Goal: Transaction & Acquisition: Book appointment/travel/reservation

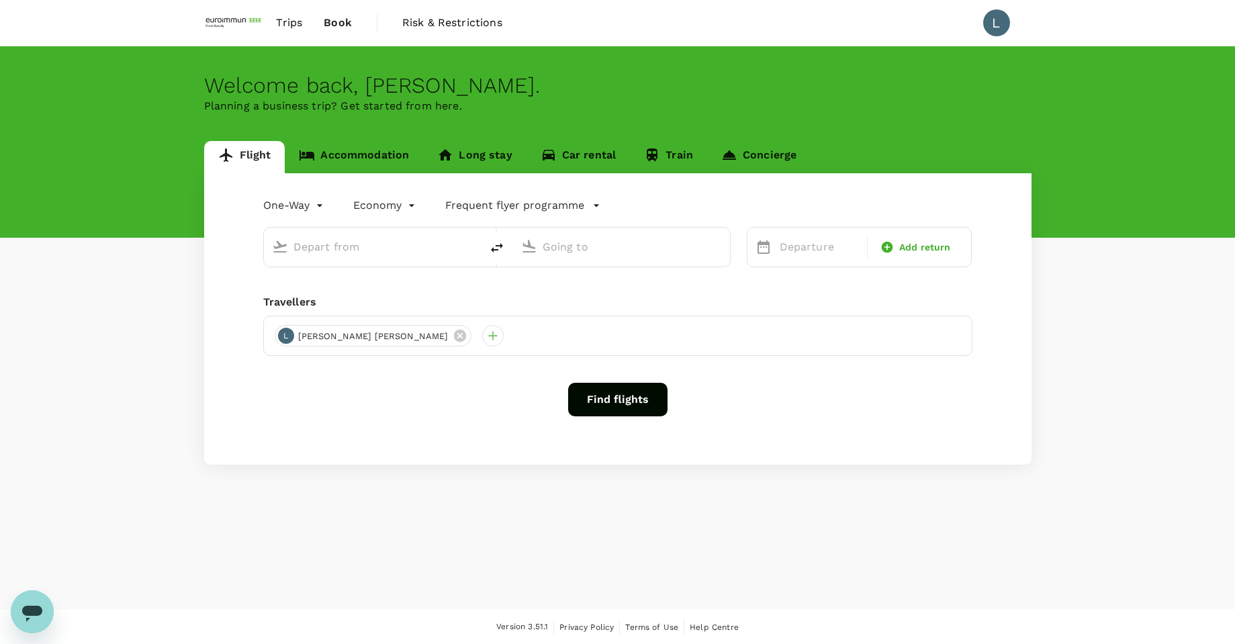
click at [379, 157] on link "Accommodation" at bounding box center [354, 157] width 138 height 32
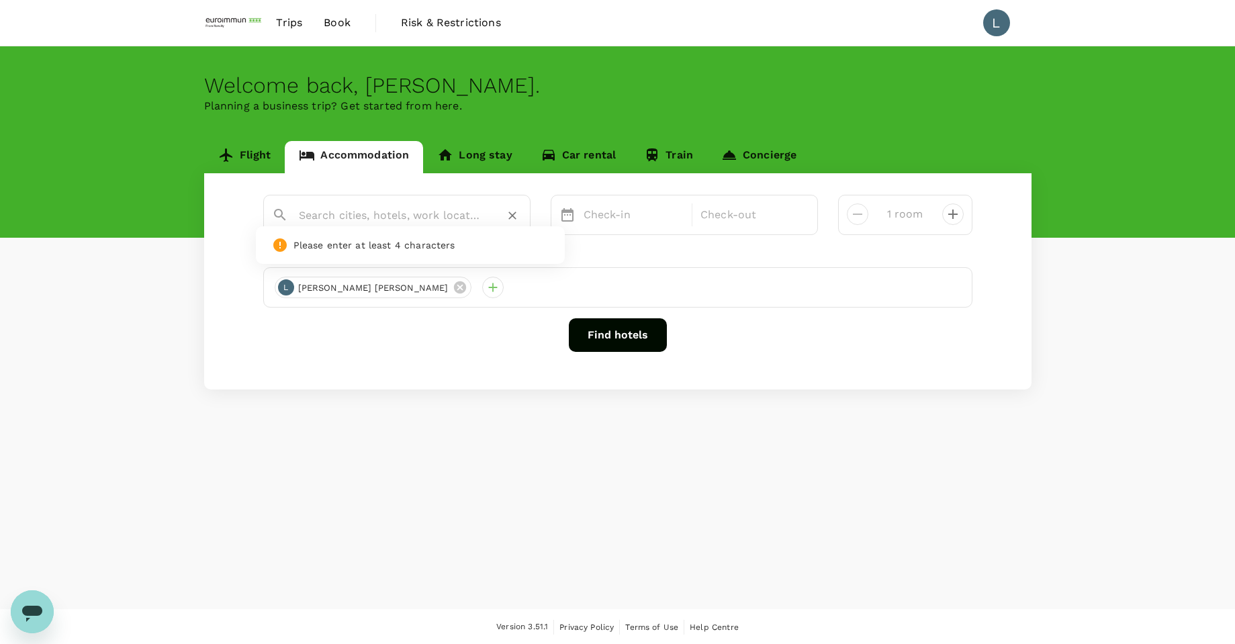
click at [359, 216] on input "text" at bounding box center [391, 215] width 185 height 21
click at [392, 268] on div "[GEOGRAPHIC_DATA] Managed by [GEOGRAPHIC_DATA]" at bounding box center [406, 282] width 236 height 28
type input "[GEOGRAPHIC_DATA] Managed by [GEOGRAPHIC_DATA]"
click at [625, 212] on p "Check-in" at bounding box center [634, 215] width 101 height 16
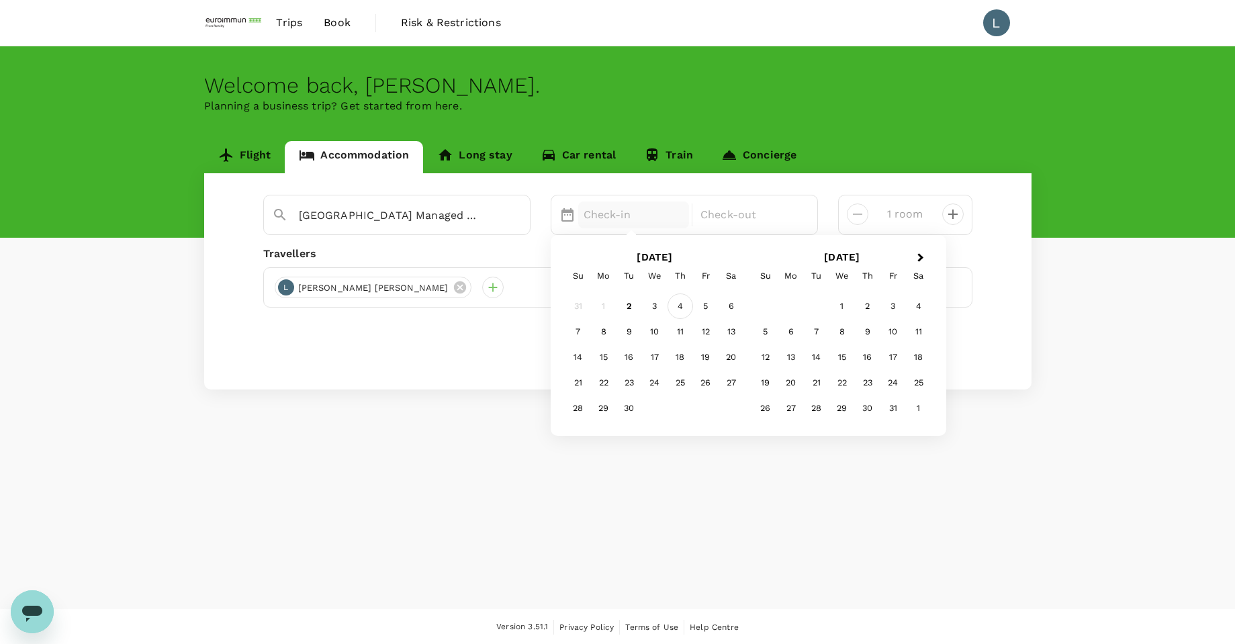
click at [676, 308] on div "4" at bounding box center [681, 307] width 26 height 26
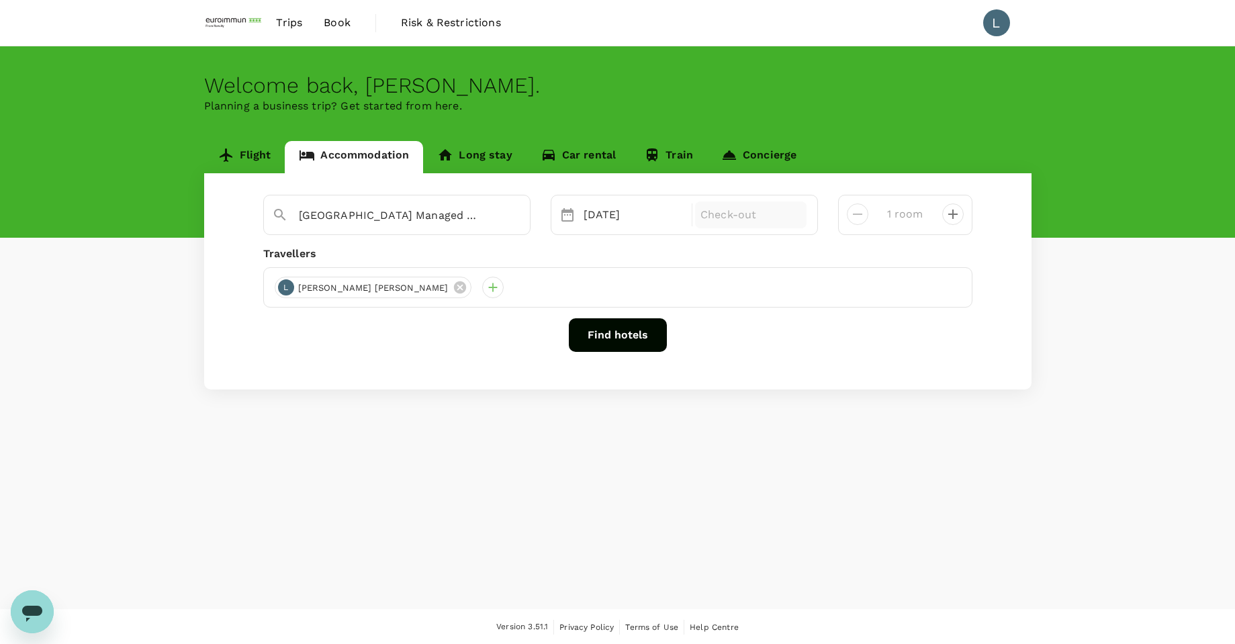
click at [740, 214] on p "Check-out" at bounding box center [751, 215] width 101 height 16
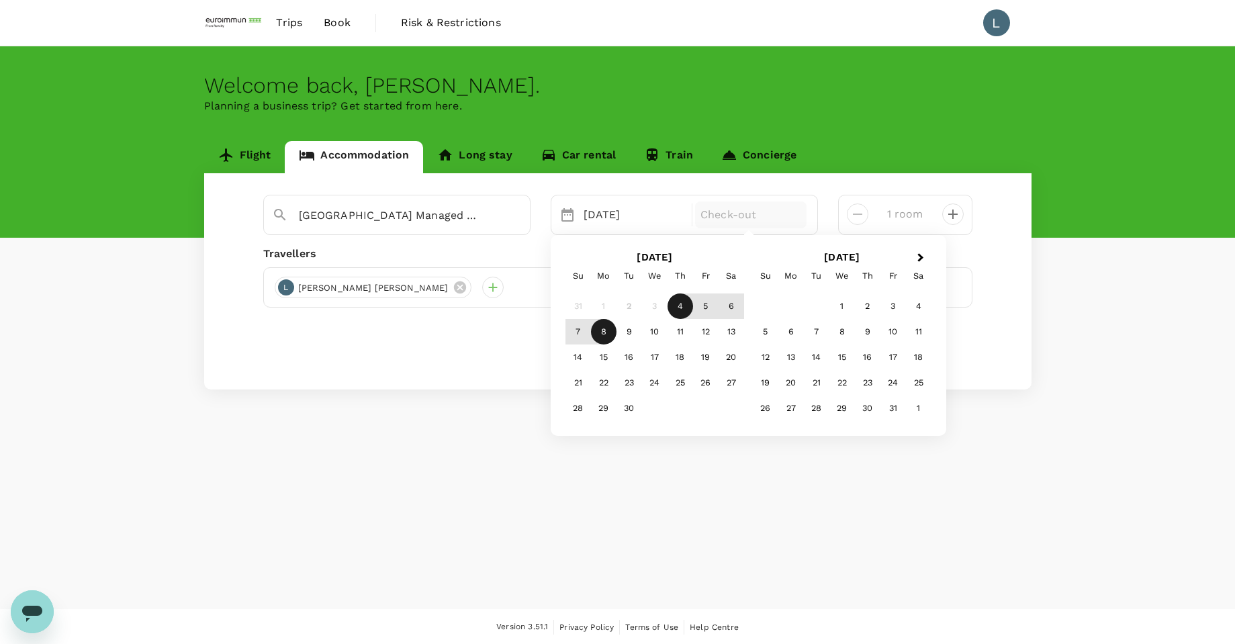
click at [605, 331] on div "8" at bounding box center [604, 332] width 26 height 26
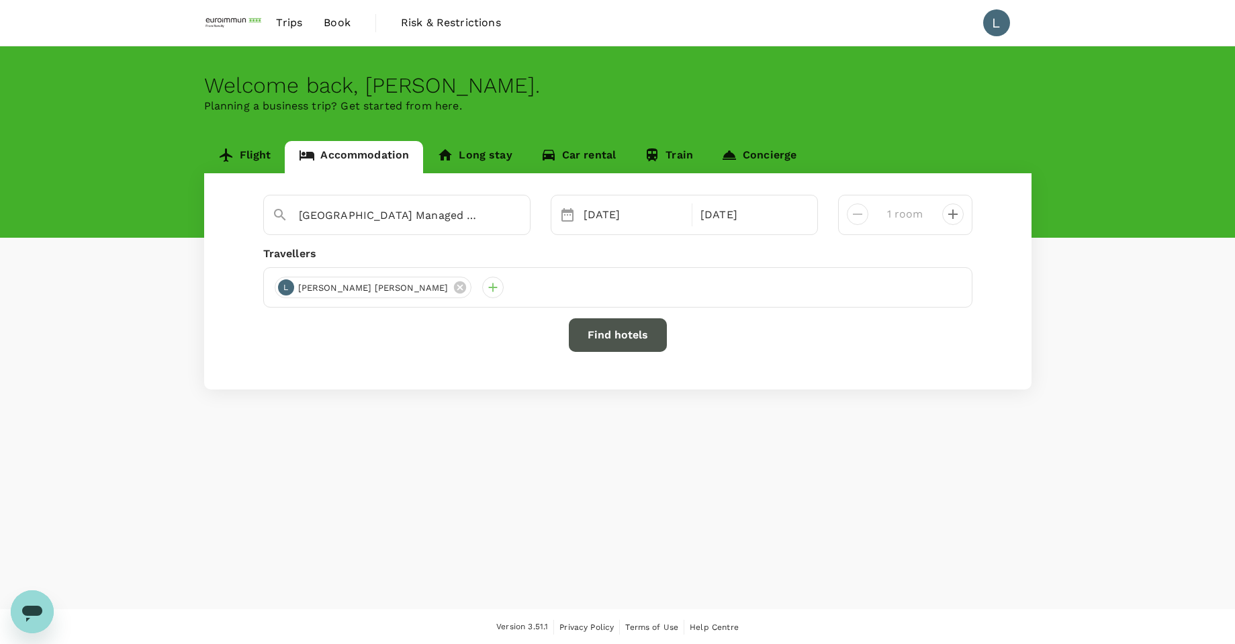
click at [620, 333] on button "Find hotels" at bounding box center [618, 335] width 98 height 34
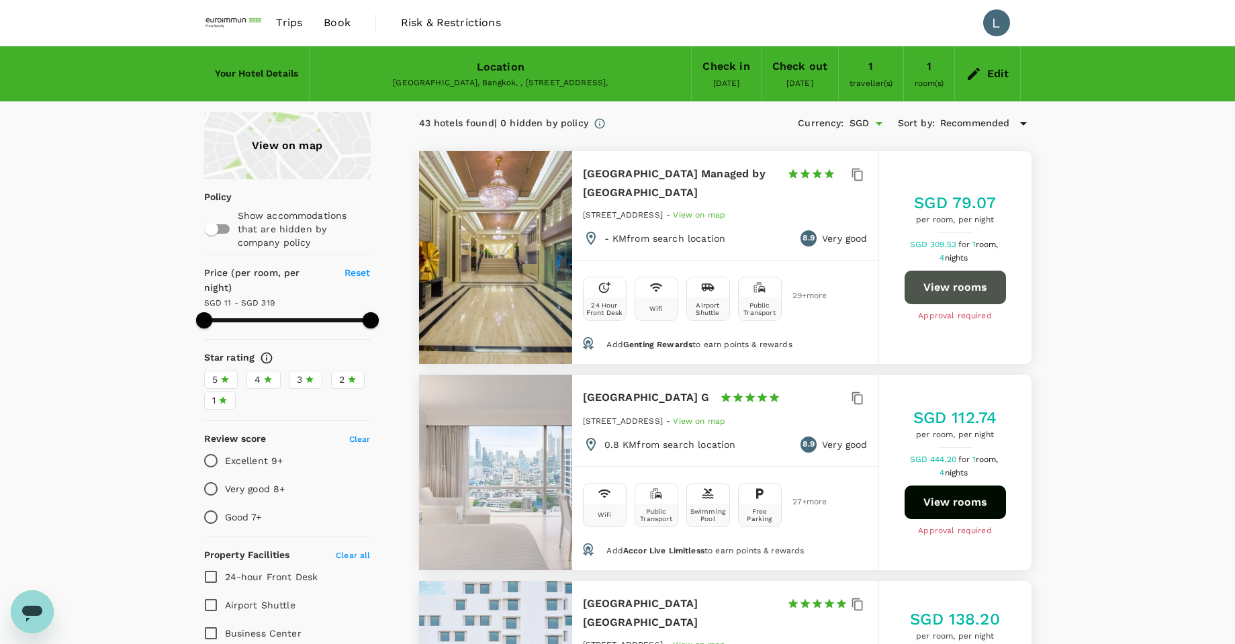
click at [956, 291] on button "View rooms" at bounding box center [955, 288] width 101 height 34
type input "318.8"
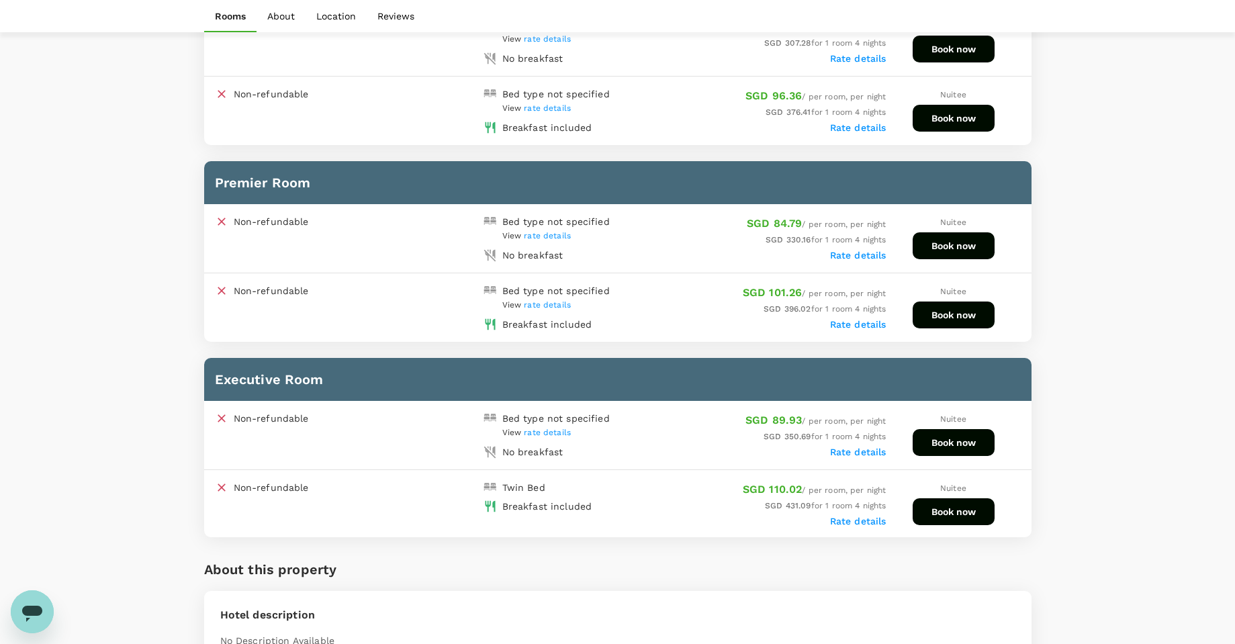
scroll to position [739, 0]
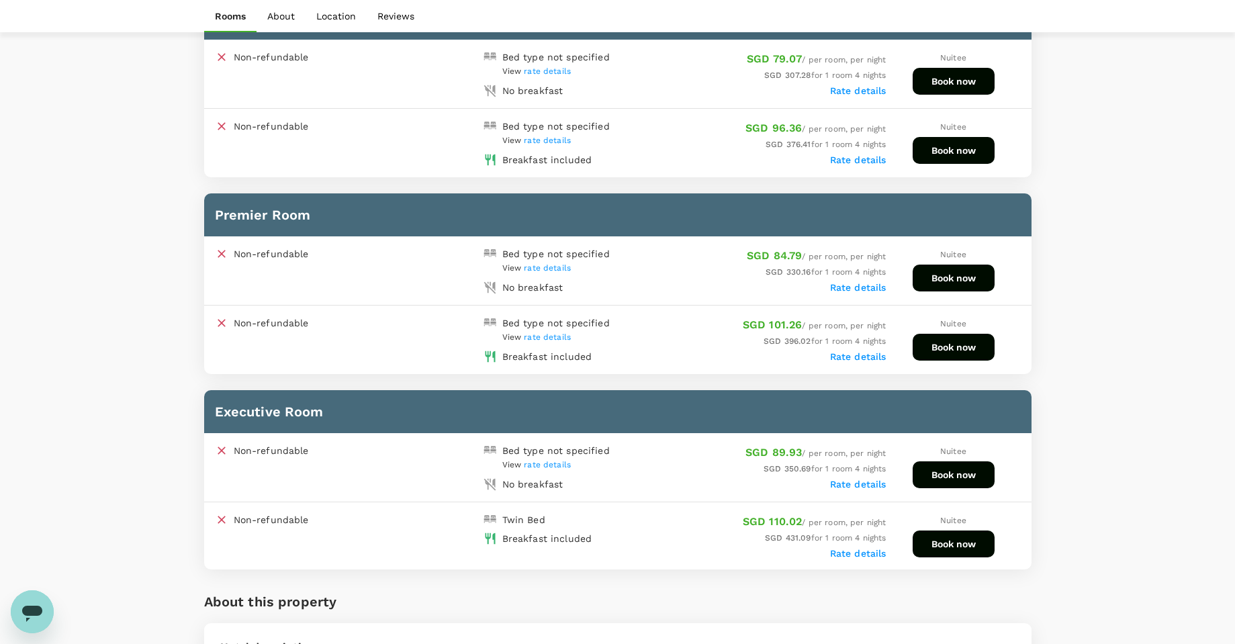
click at [560, 140] on span "rate details" at bounding box center [547, 140] width 47 height 9
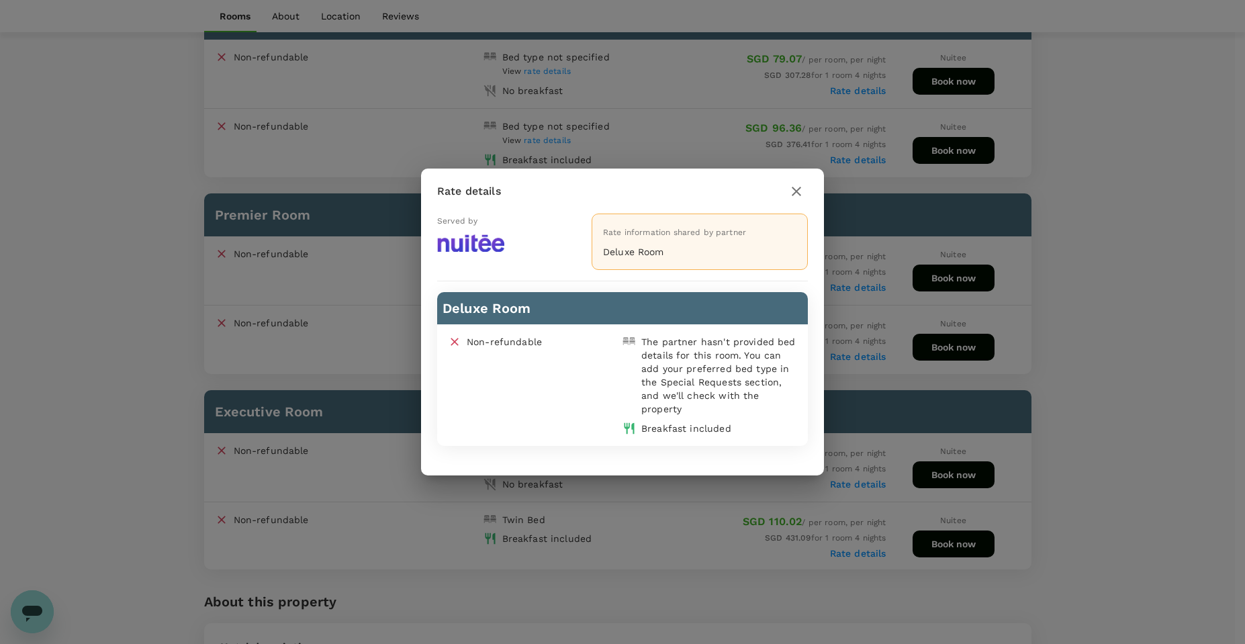
click at [803, 196] on icon "button" at bounding box center [797, 191] width 16 height 16
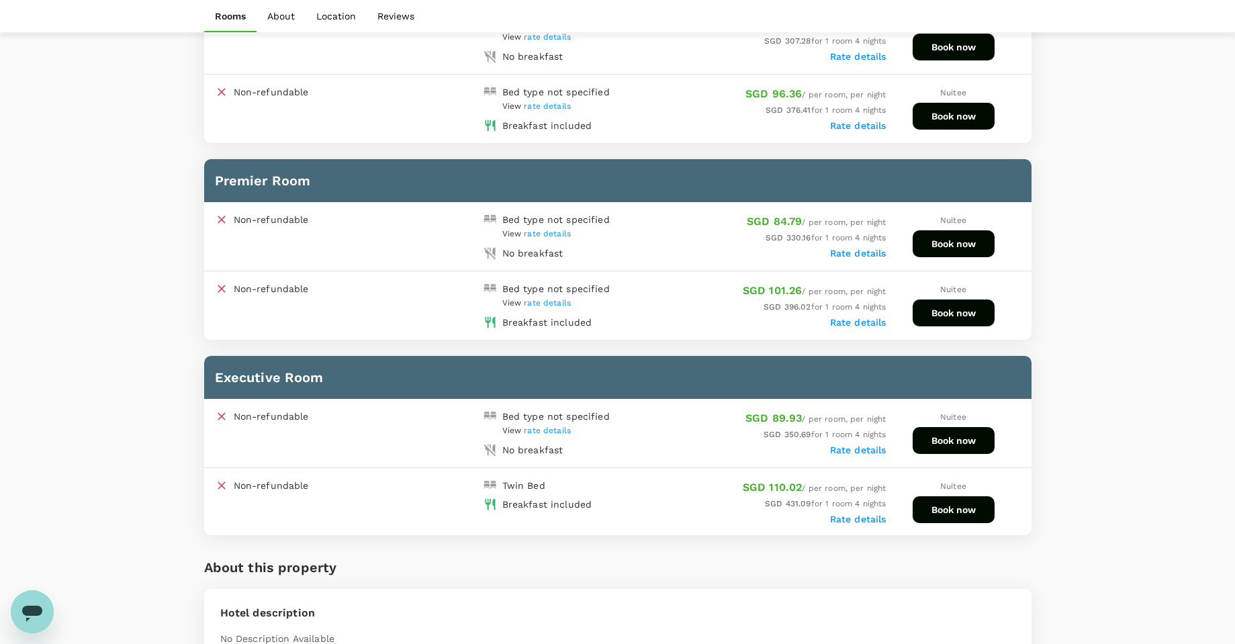
scroll to position [806, 0]
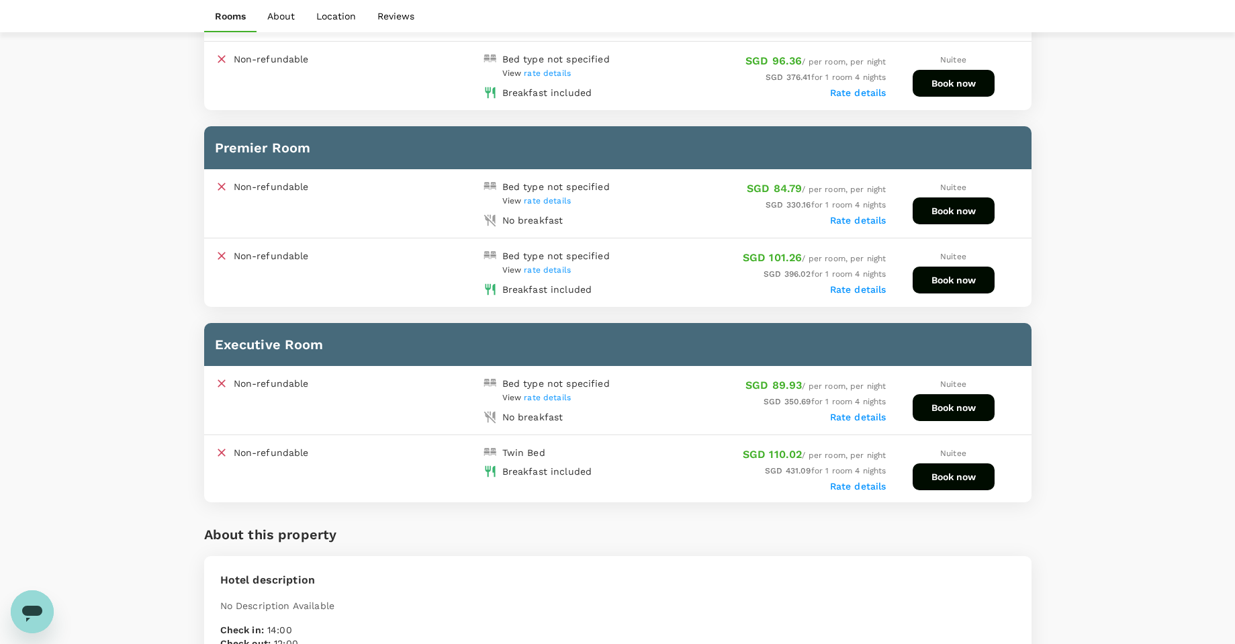
click at [942, 283] on button "Book now" at bounding box center [954, 280] width 82 height 27
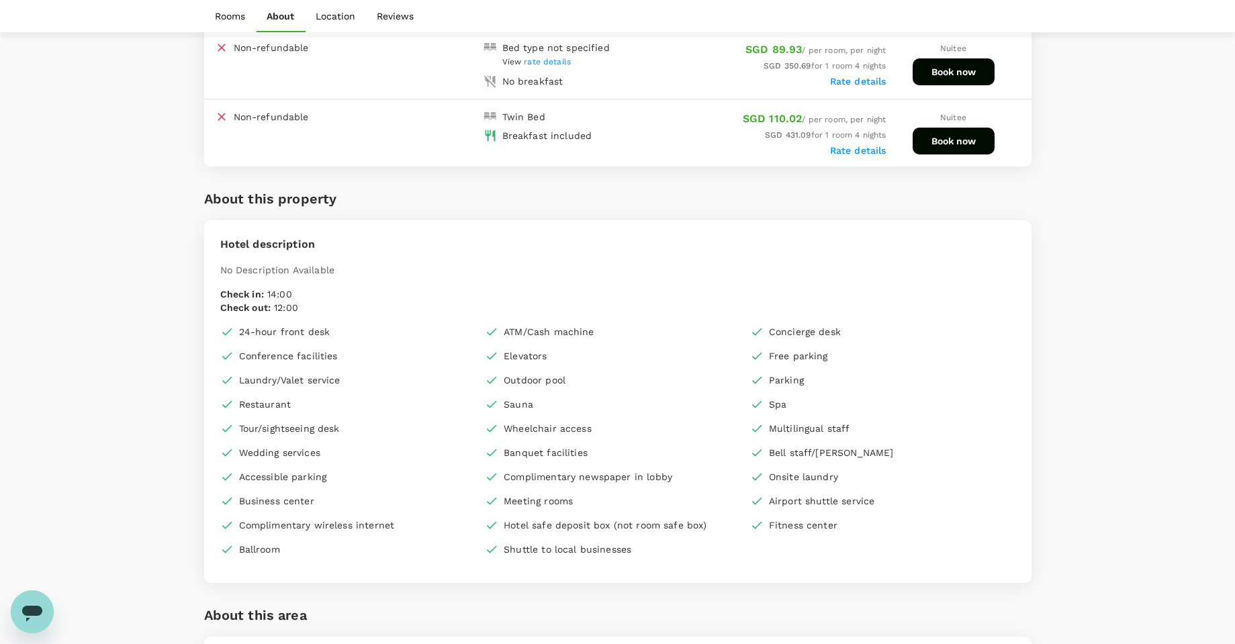
scroll to position [1, 0]
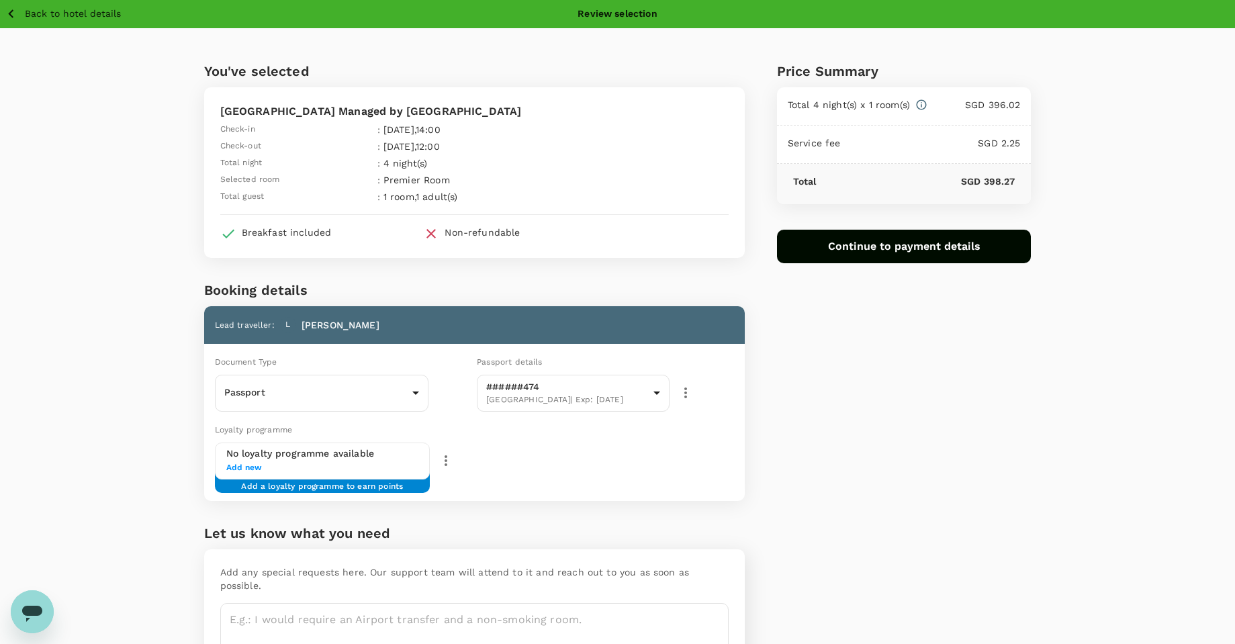
click at [272, 234] on div "Breakfast included" at bounding box center [287, 232] width 90 height 13
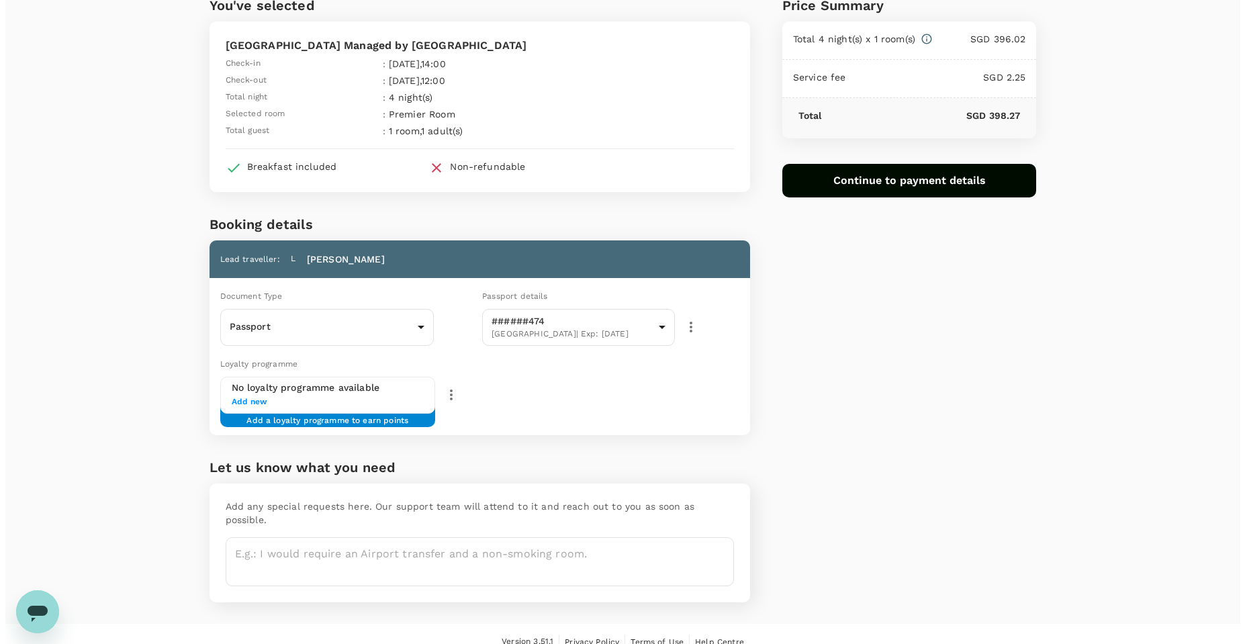
scroll to position [69, 0]
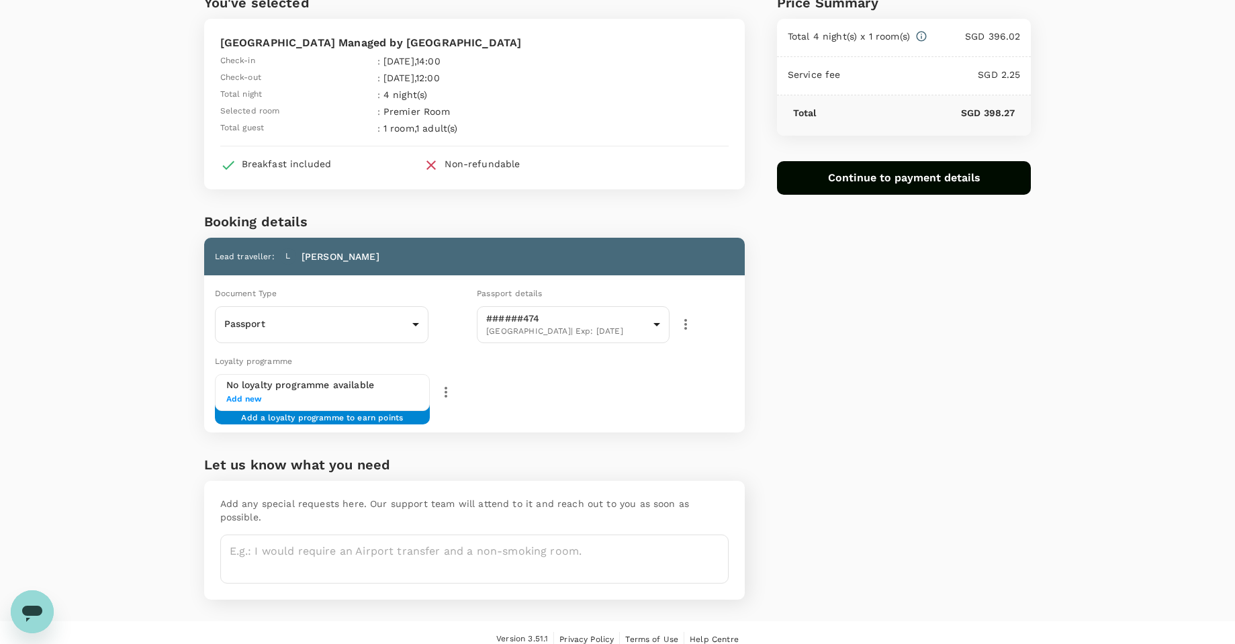
click at [335, 398] on span "Add new" at bounding box center [322, 399] width 193 height 13
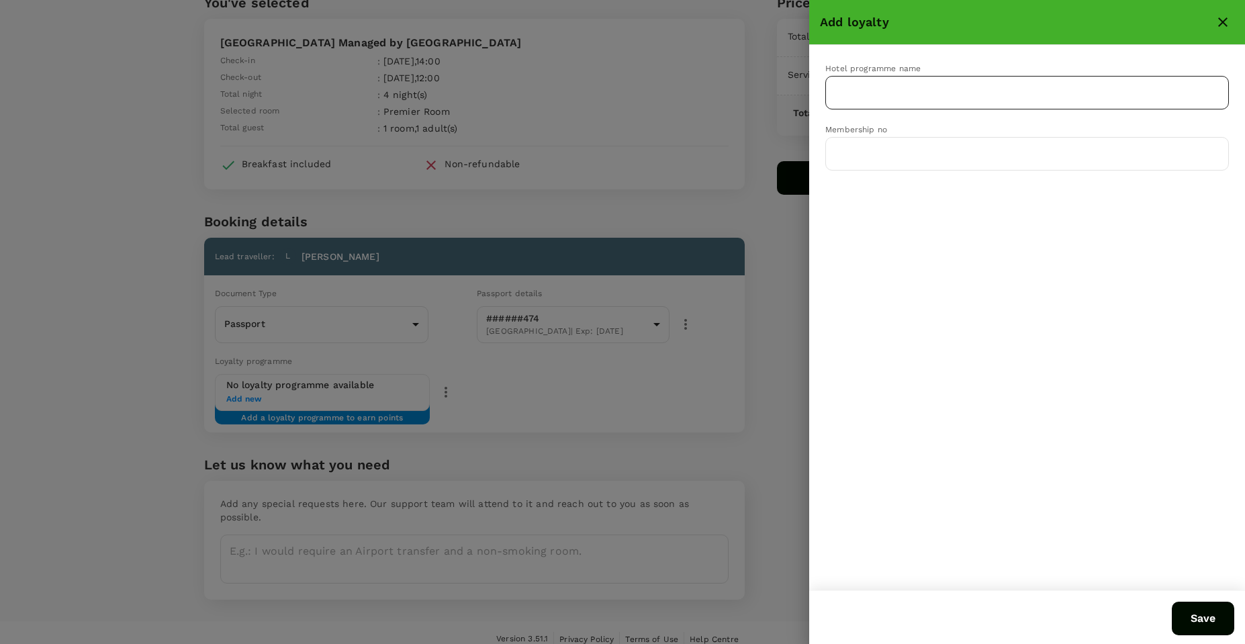
click at [912, 95] on input "text" at bounding box center [1017, 93] width 371 height 26
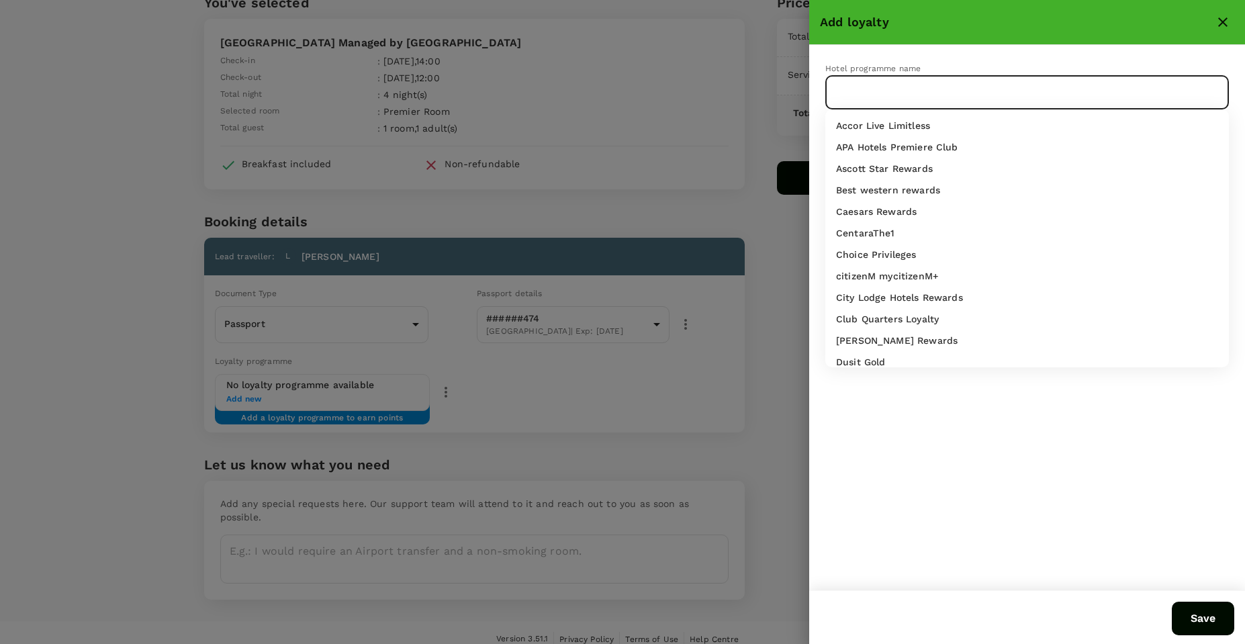
click at [889, 212] on p "Caesars Rewards" at bounding box center [876, 211] width 81 height 13
type input "Caesars Rewards"
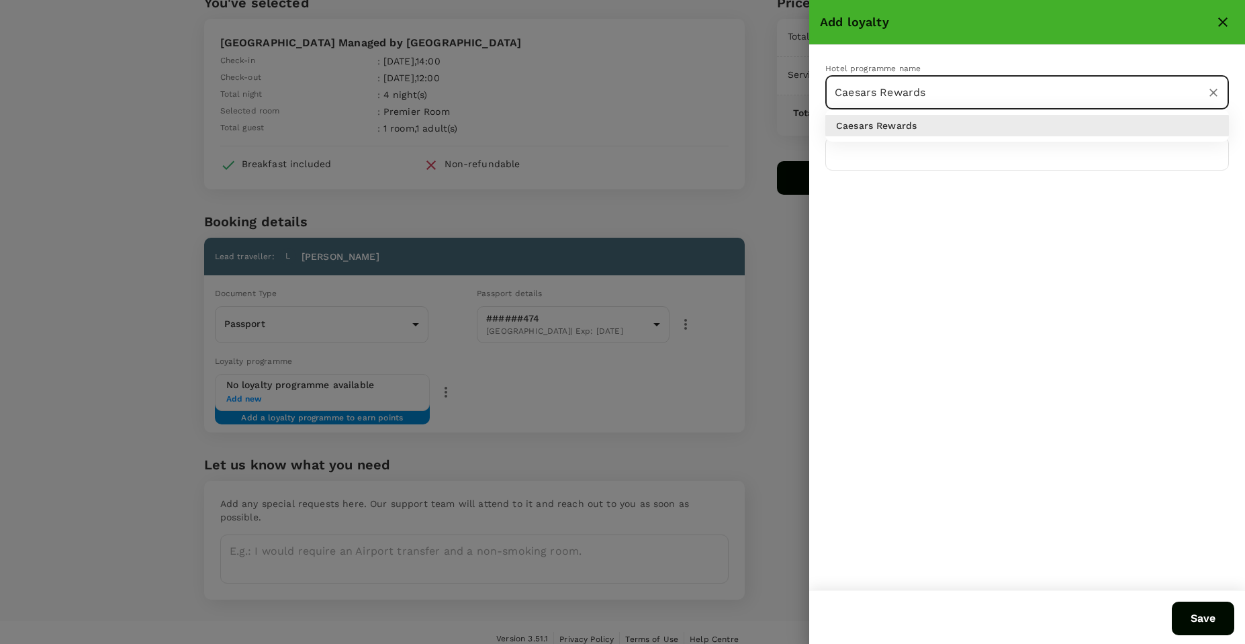
click at [925, 91] on input "Caesars Rewards" at bounding box center [1009, 93] width 354 height 26
click at [955, 83] on input "Caesars Rewards" at bounding box center [1009, 93] width 354 height 26
click at [1208, 97] on icon "Clear" at bounding box center [1213, 92] width 13 height 13
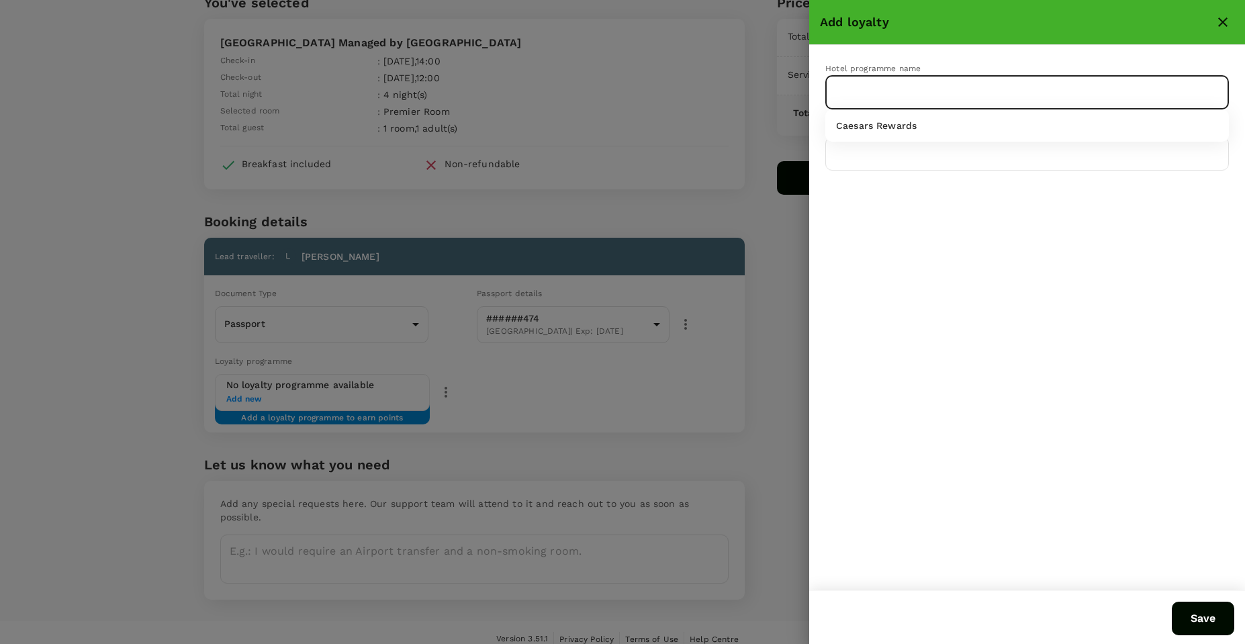
drag, startPoint x: 1030, startPoint y: 87, endPoint x: 1028, endPoint y: 117, distance: 30.3
click at [1028, 90] on input "text" at bounding box center [1017, 93] width 371 height 26
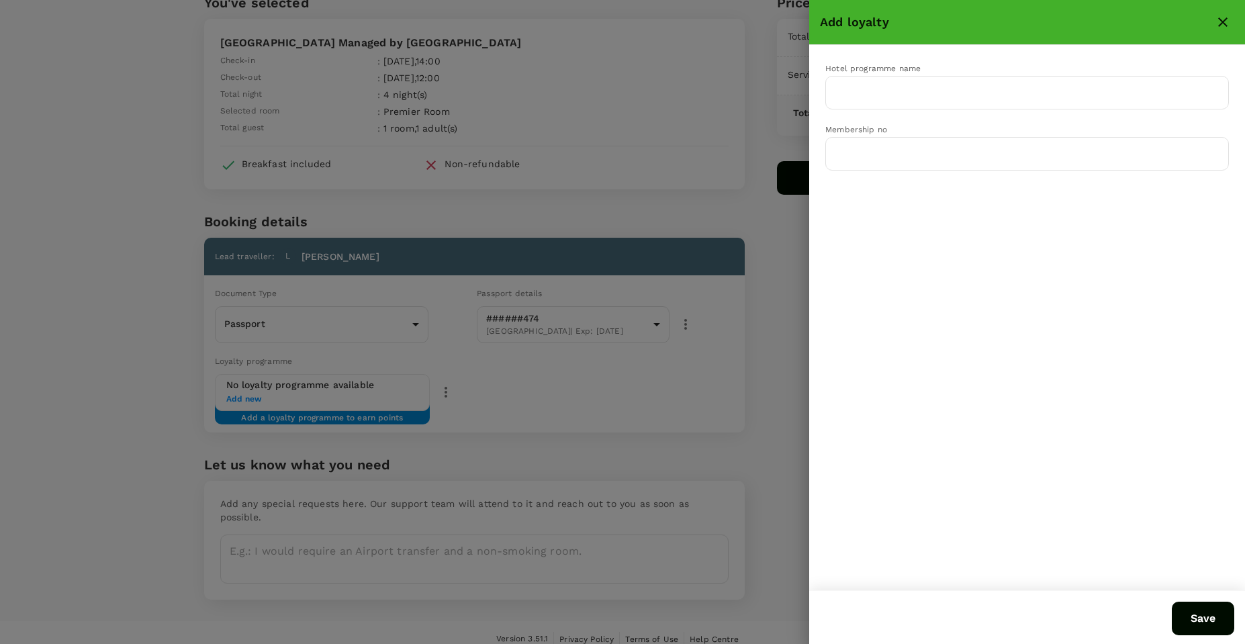
click at [1005, 261] on div "Hotel programme name ​ Membership no ​" at bounding box center [1027, 317] width 436 height 545
click at [928, 81] on input "text" at bounding box center [1017, 93] width 371 height 26
click at [892, 189] on div "Hotel programme name ​ Membership no ​" at bounding box center [1027, 317] width 436 height 545
click at [1225, 21] on icon "close" at bounding box center [1223, 21] width 9 height 9
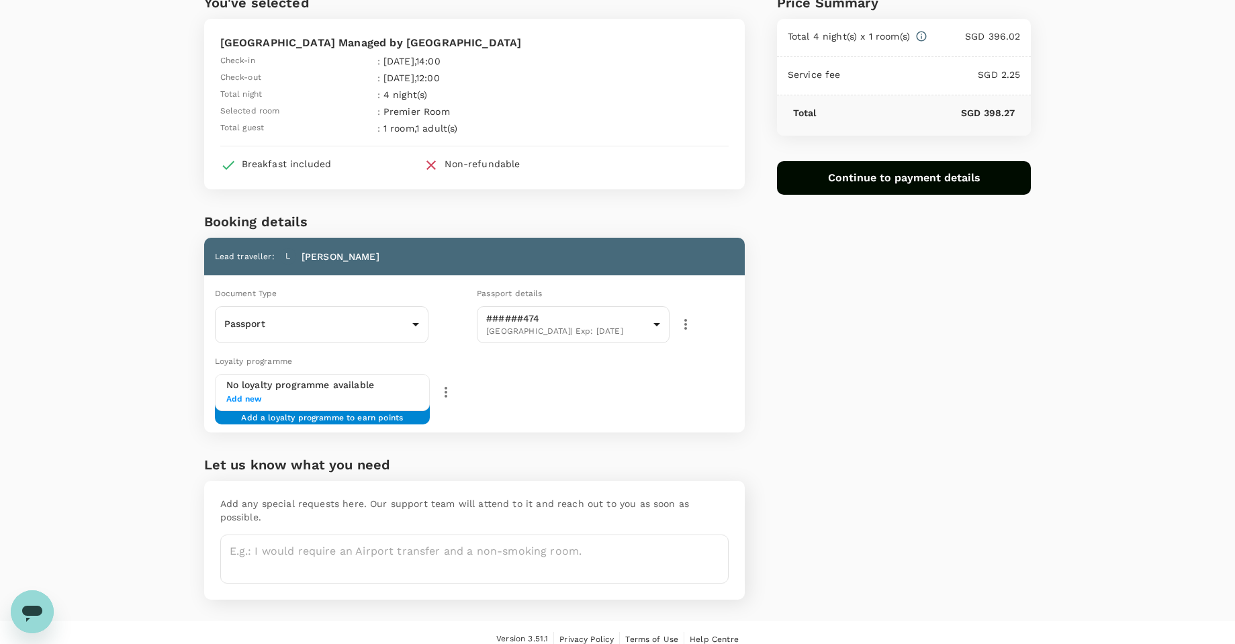
click at [281, 406] on span "Add new" at bounding box center [322, 399] width 193 height 13
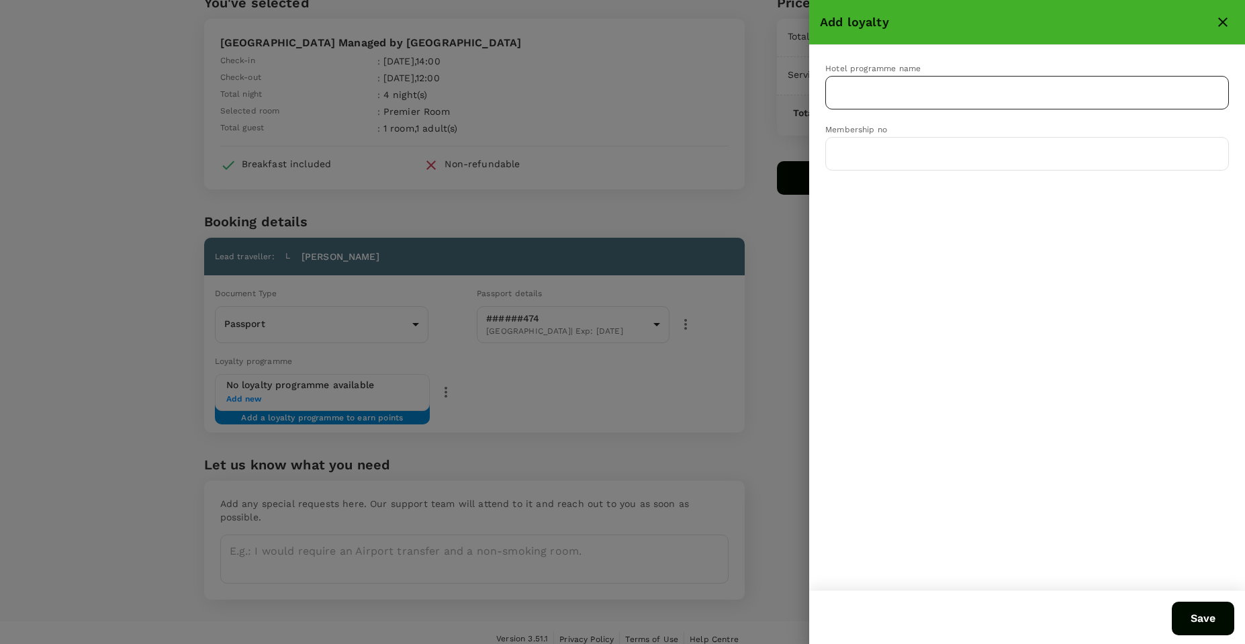
click at [906, 81] on input "text" at bounding box center [1017, 93] width 371 height 26
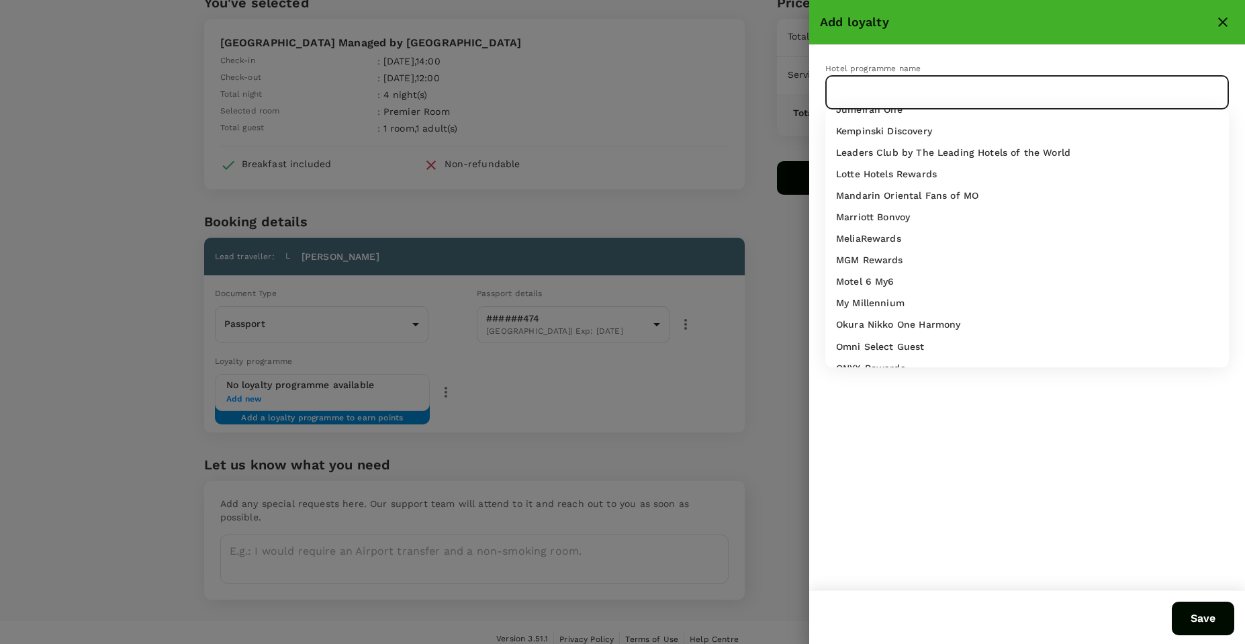
scroll to position [466, 0]
click at [899, 214] on p "Marriott Bonvoy" at bounding box center [873, 218] width 74 height 13
type input "Marriott Bonvoy"
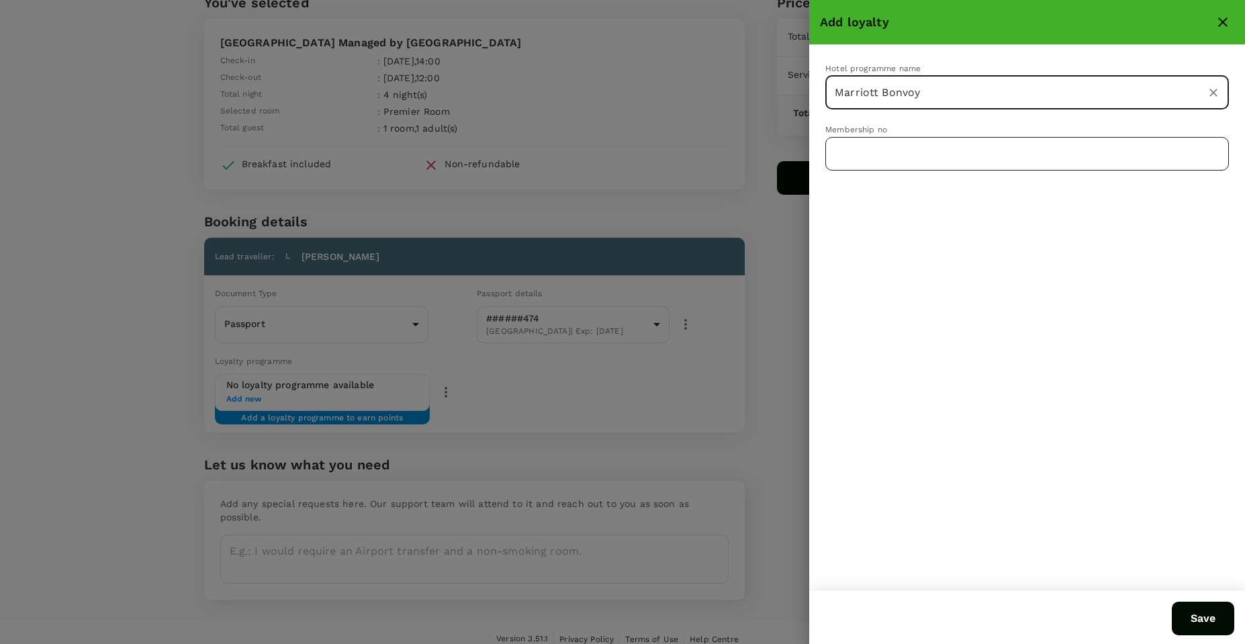
click at [911, 165] on input "text" at bounding box center [1028, 154] width 404 height 34
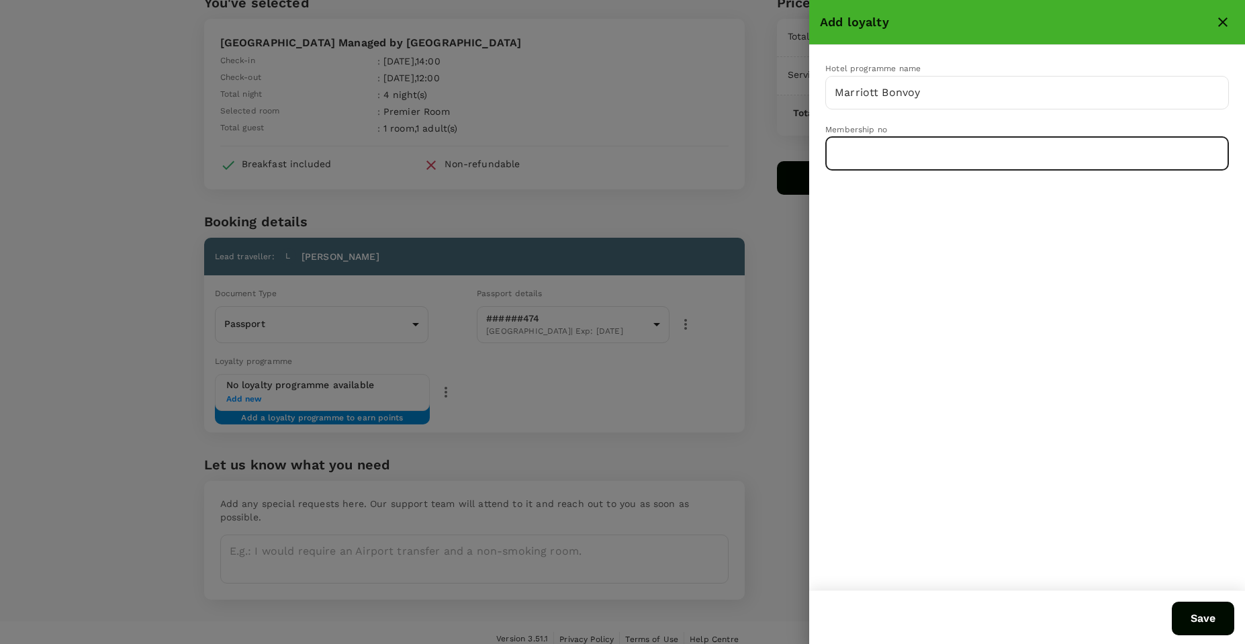
click at [1223, 27] on icon "close" at bounding box center [1223, 22] width 16 height 16
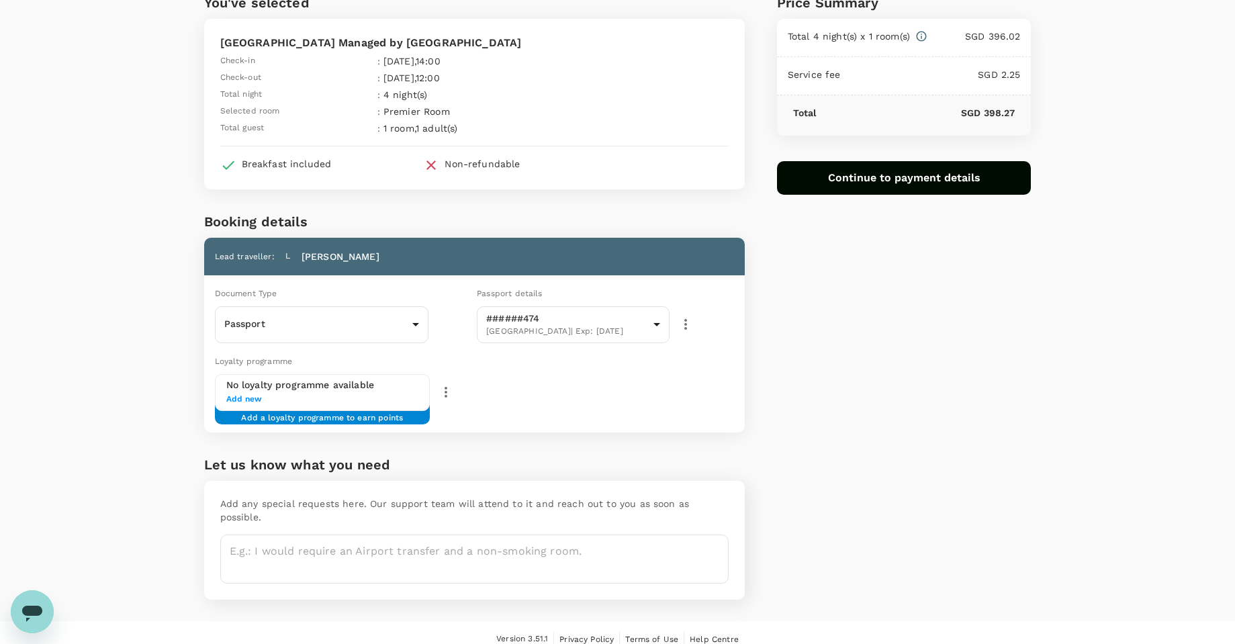
click at [275, 404] on span "Add new" at bounding box center [322, 399] width 193 height 13
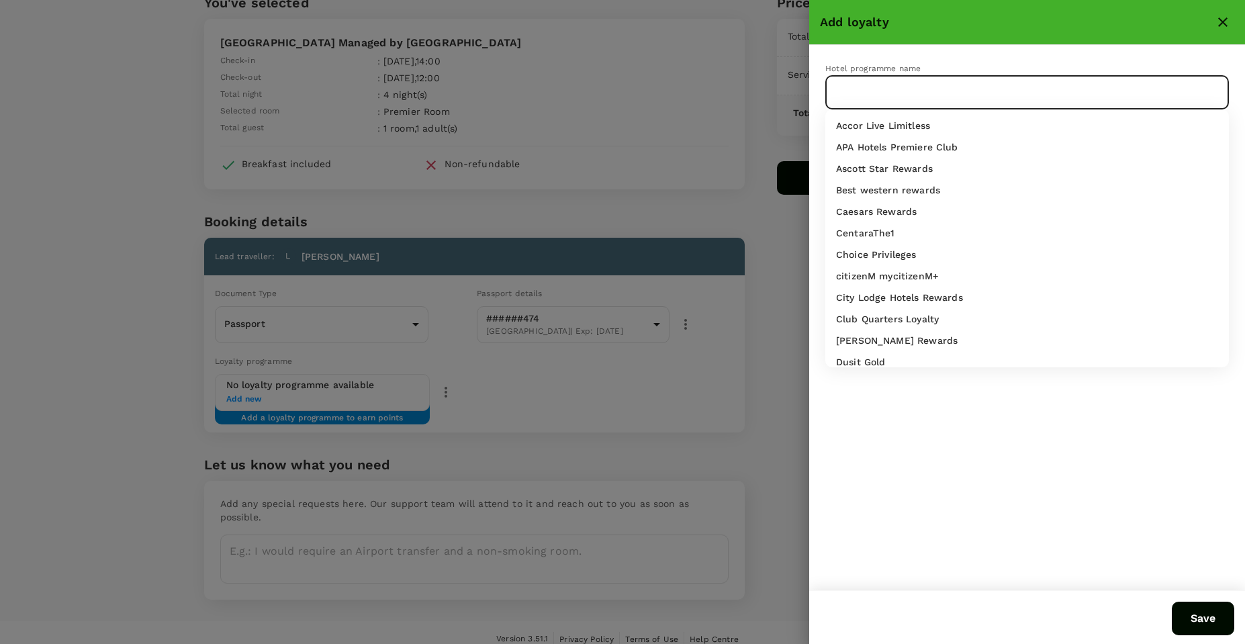
click at [974, 85] on input "text" at bounding box center [1017, 93] width 371 height 26
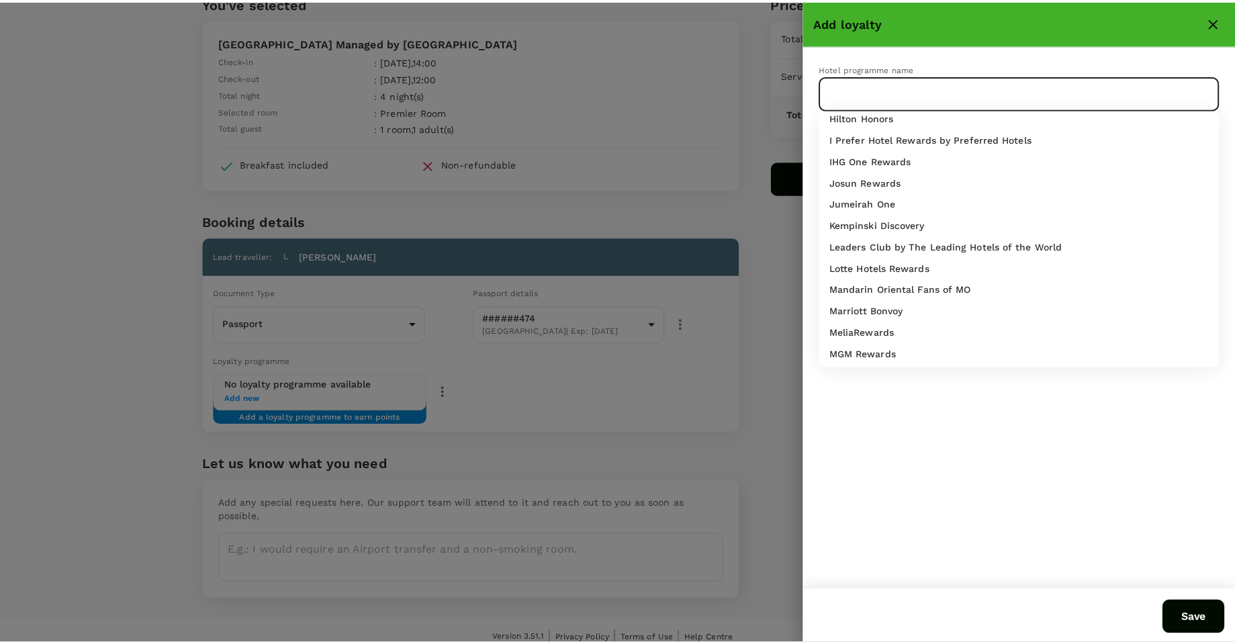
scroll to position [403, 0]
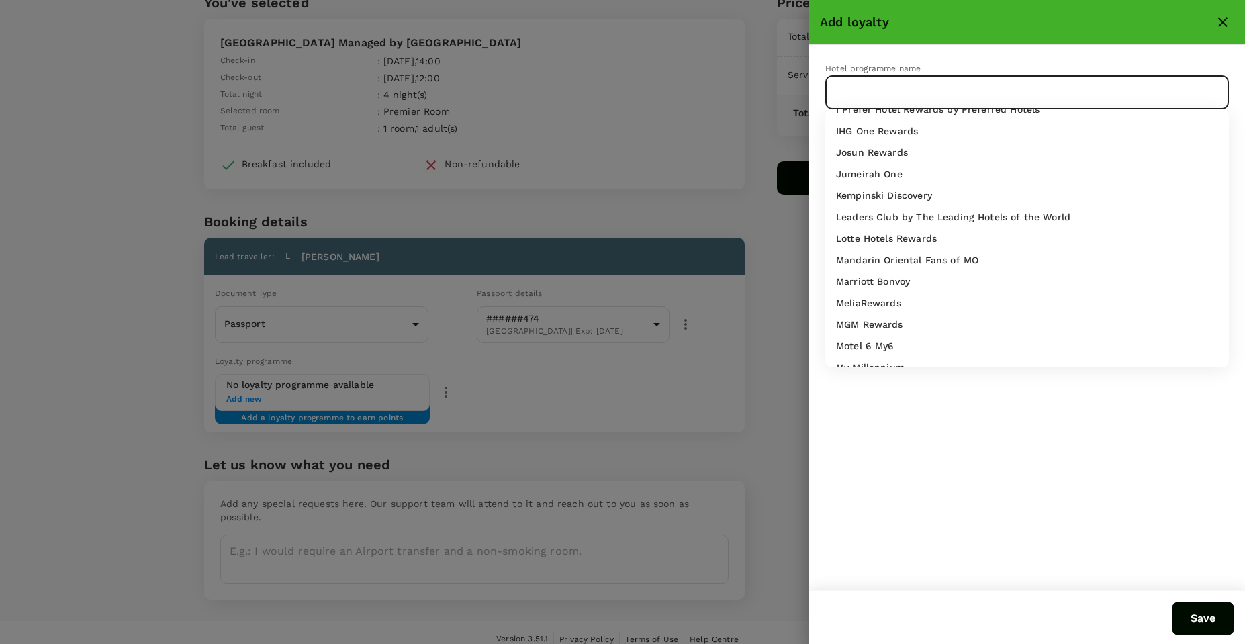
click at [902, 285] on p "Marriott Bonvoy" at bounding box center [873, 281] width 74 height 13
type input "Marriott Bonvoy"
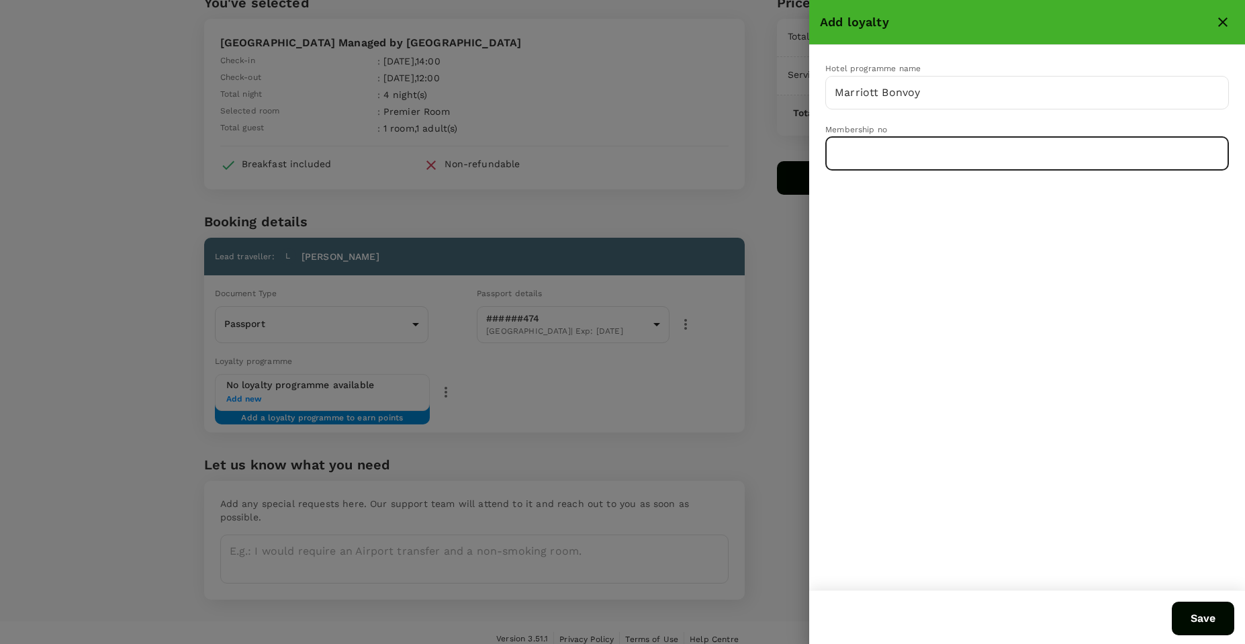
click at [977, 161] on input "text" at bounding box center [1028, 154] width 404 height 34
type input "471975729"
click at [1220, 631] on button "Save" at bounding box center [1203, 619] width 62 height 34
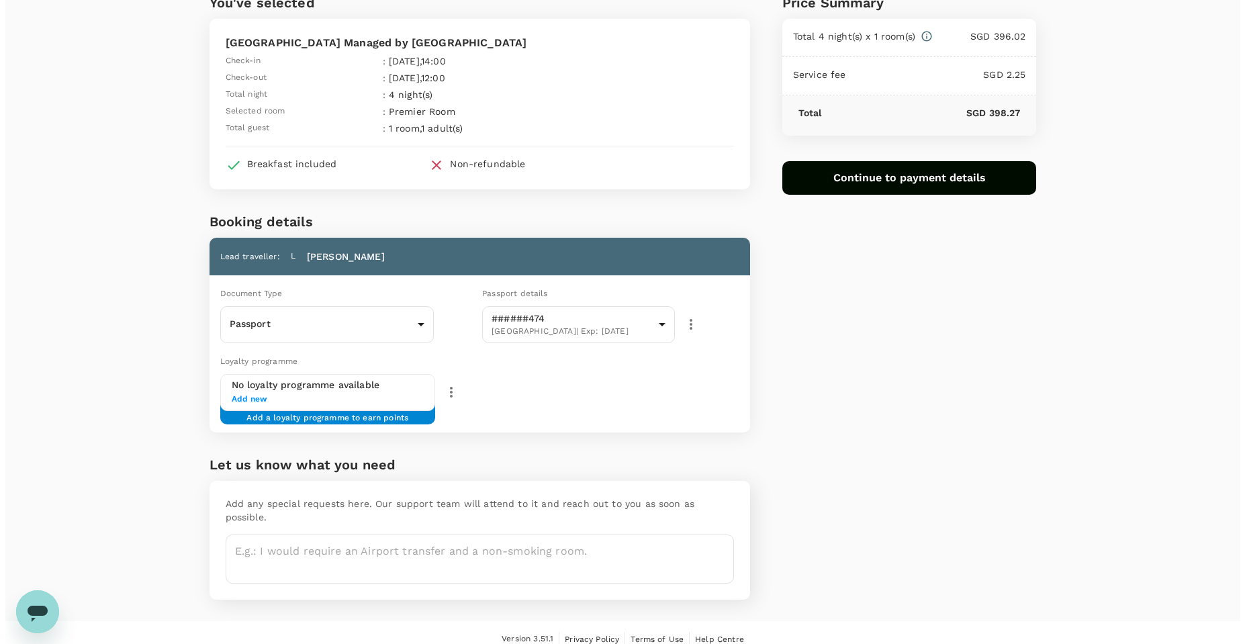
scroll to position [58, 0]
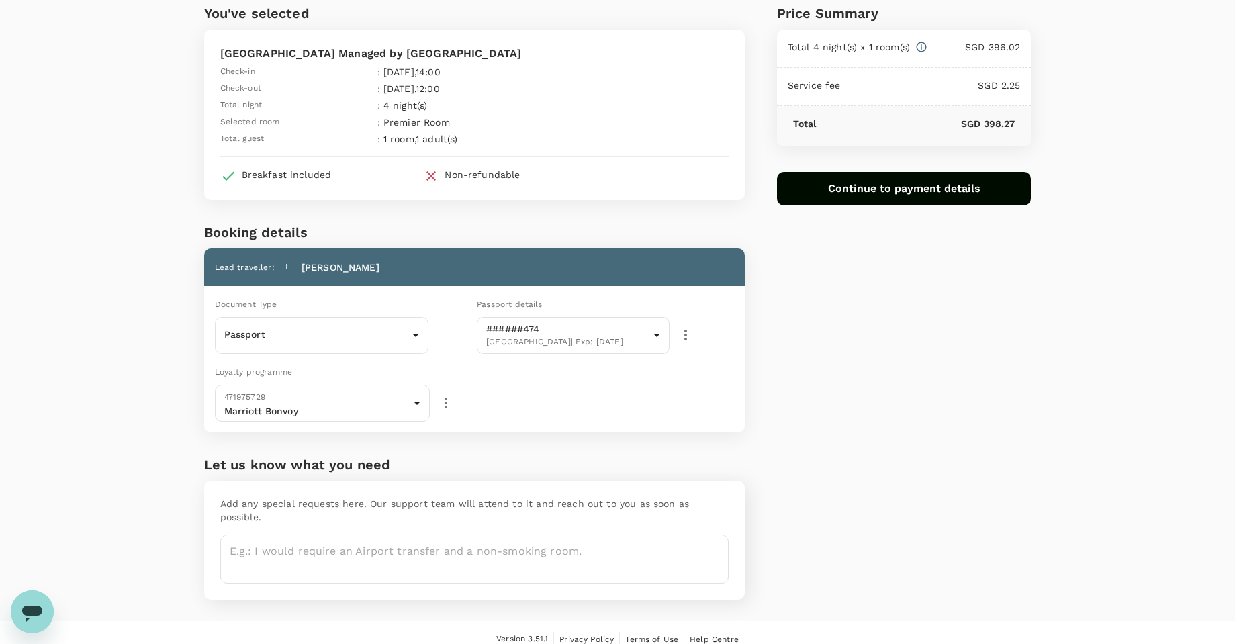
click at [449, 403] on icon "button" at bounding box center [446, 403] width 16 height 16
click at [467, 484] on li "Add new" at bounding box center [446, 481] width 68 height 24
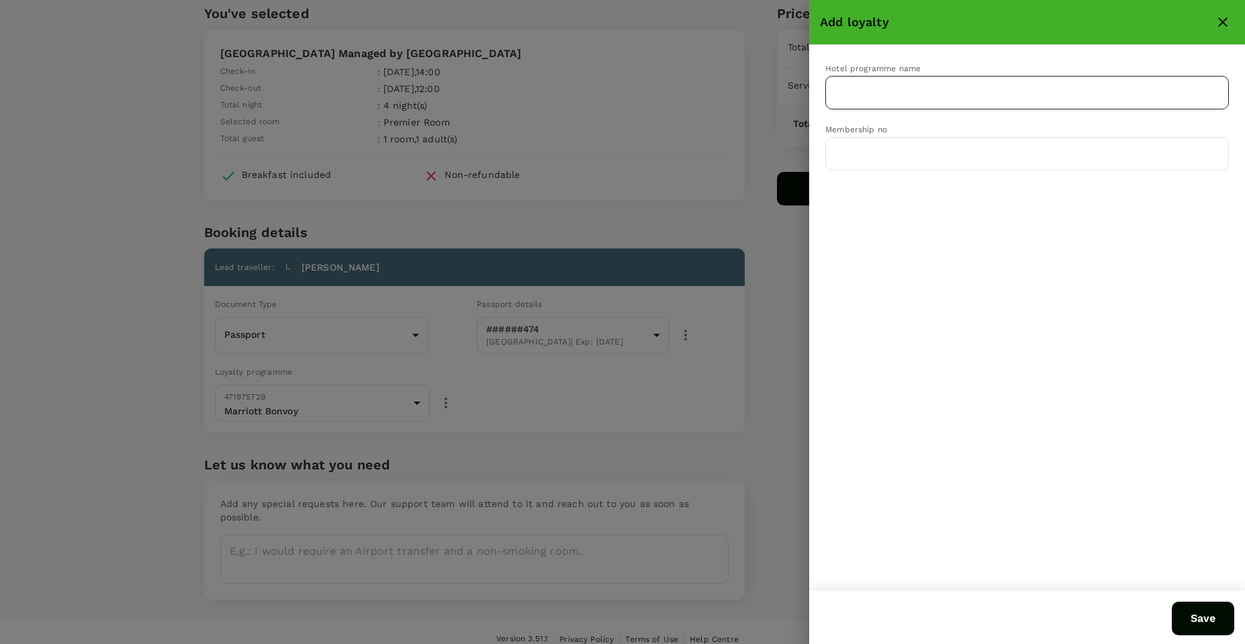
click at [971, 84] on input "text" at bounding box center [1017, 93] width 371 height 26
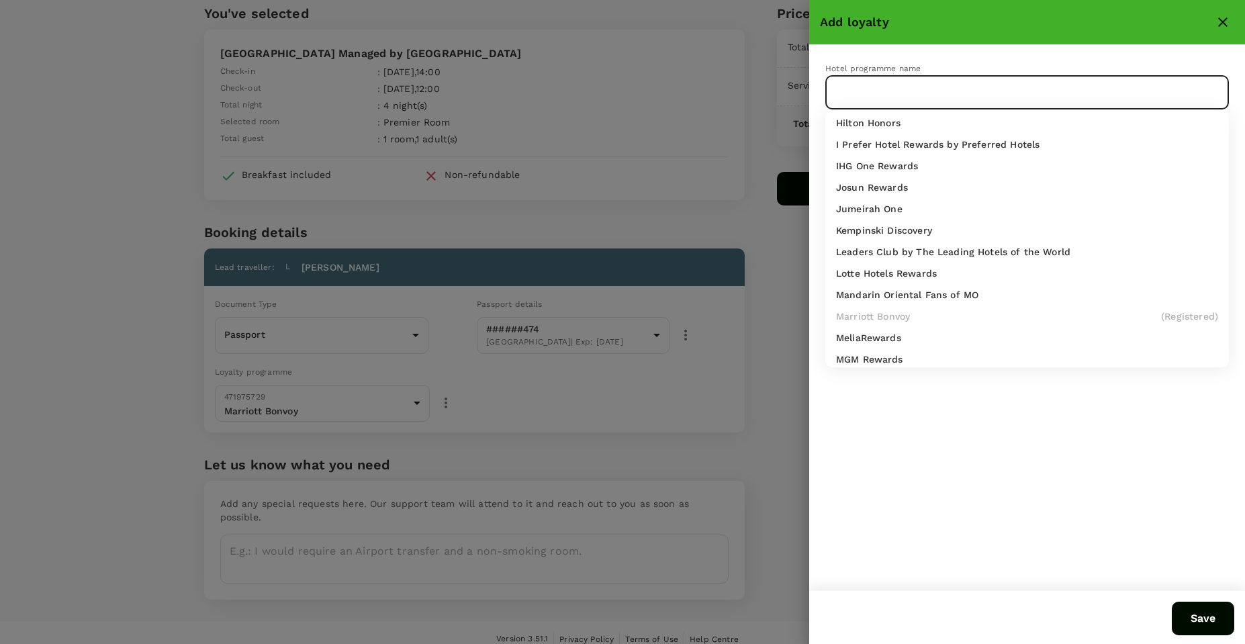
scroll to position [336, 0]
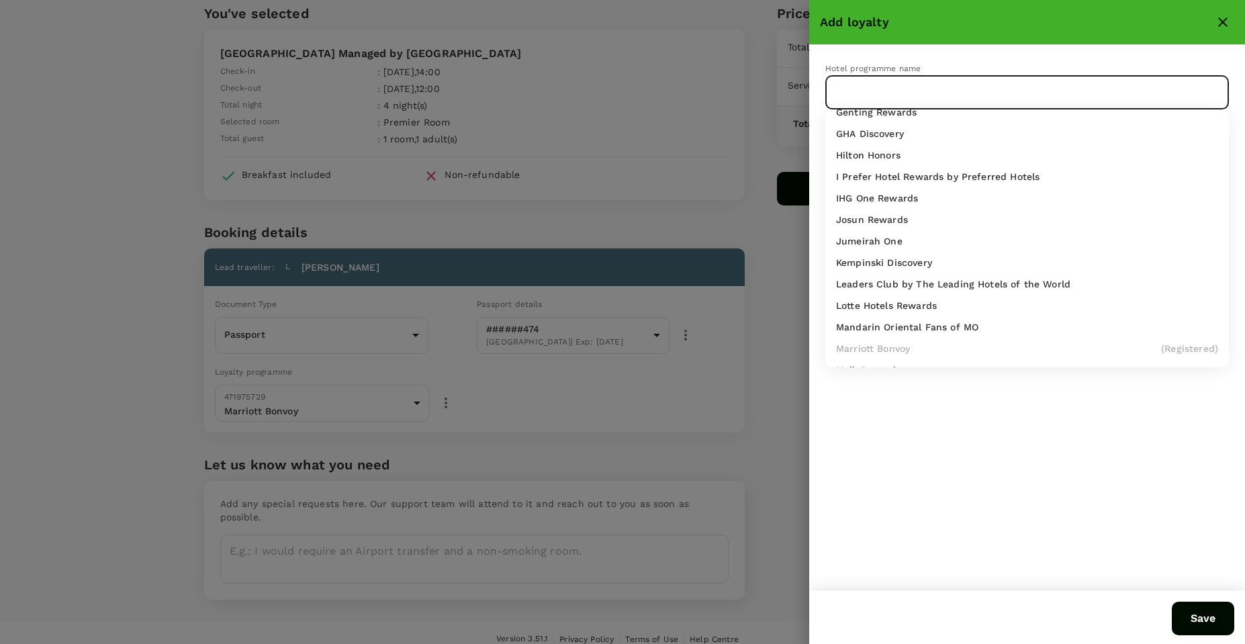
click at [874, 157] on p "Hilton Honors" at bounding box center [868, 154] width 64 height 13
type input "Hilton Honors"
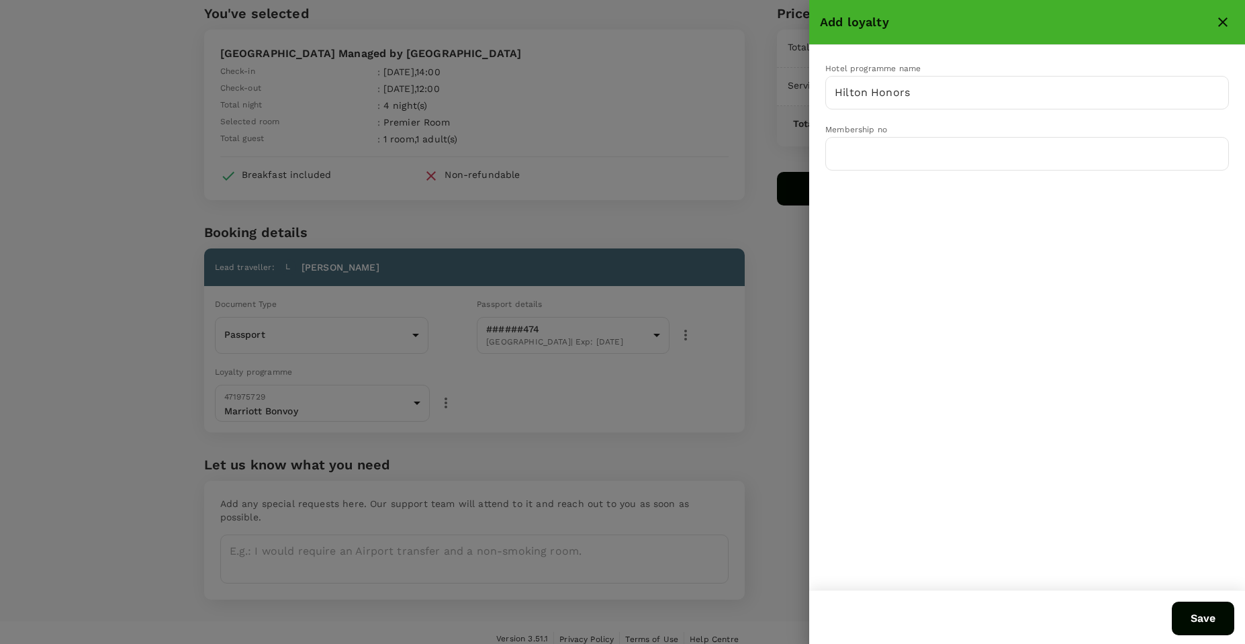
click at [914, 175] on div "Hotel programme name Hilton Honors ​ Membership no ​" at bounding box center [1027, 317] width 436 height 545
click at [916, 165] on input "text" at bounding box center [1028, 154] width 404 height 34
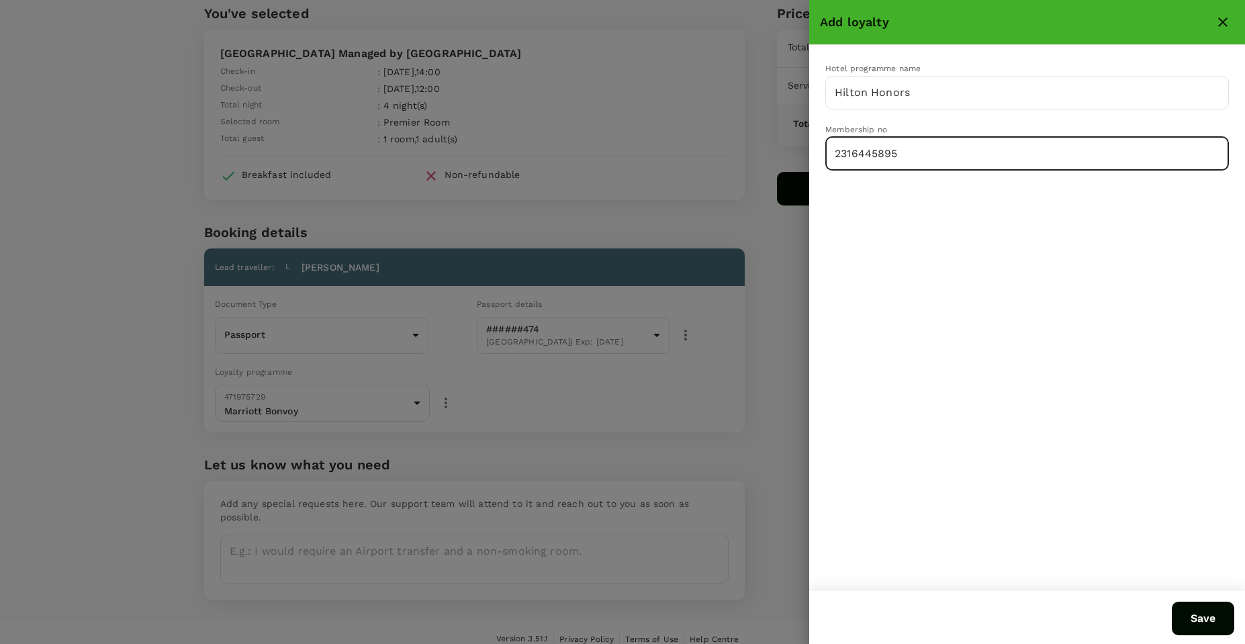
type input "2316445895"
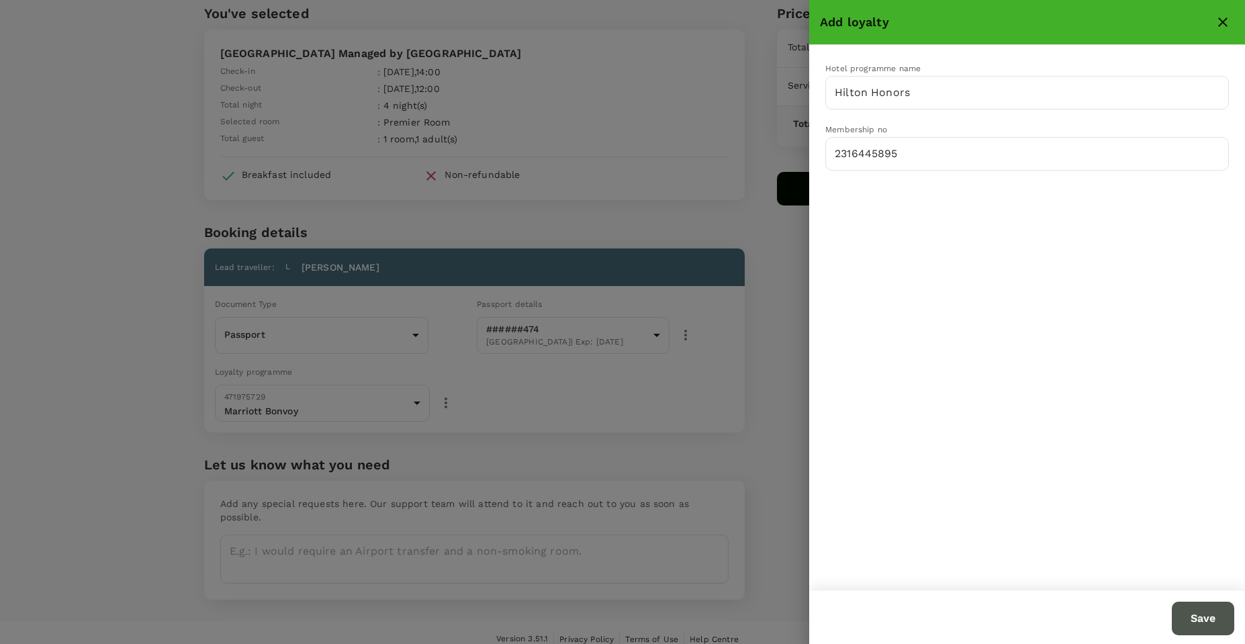
click at [1214, 618] on button "Save" at bounding box center [1203, 619] width 62 height 34
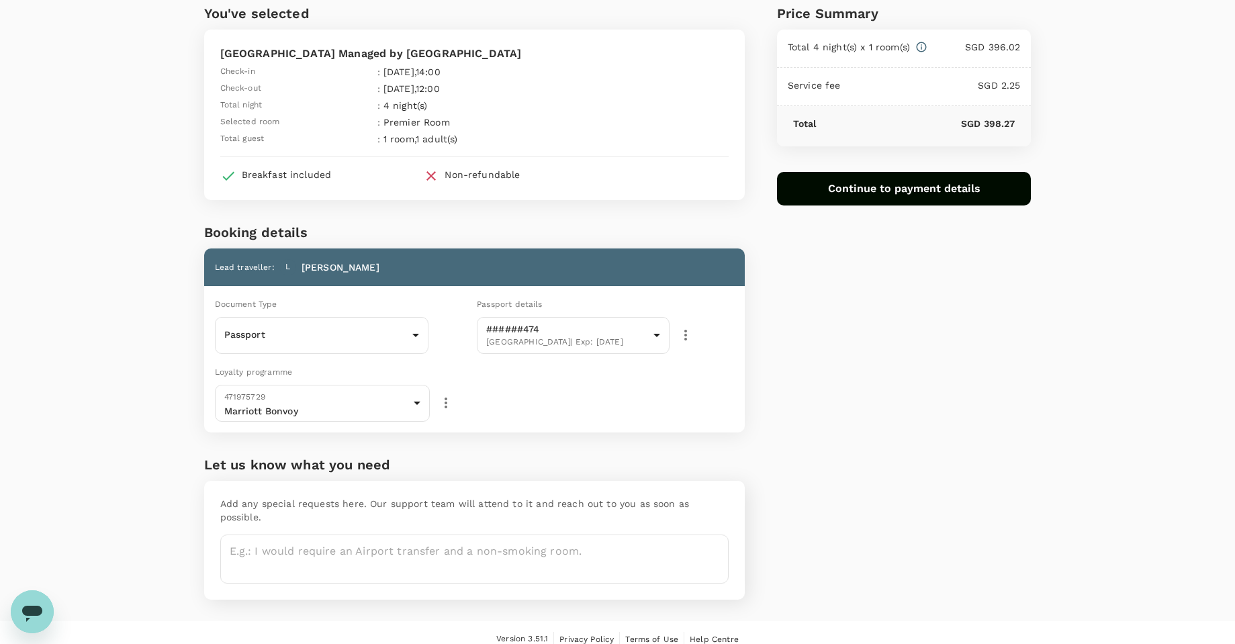
type input "9fc7aa66-6181-42b2-9c66-1ef59901217b"
click at [439, 404] on icon "button" at bounding box center [446, 403] width 16 height 16
click at [444, 482] on li "Add new" at bounding box center [446, 481] width 68 height 24
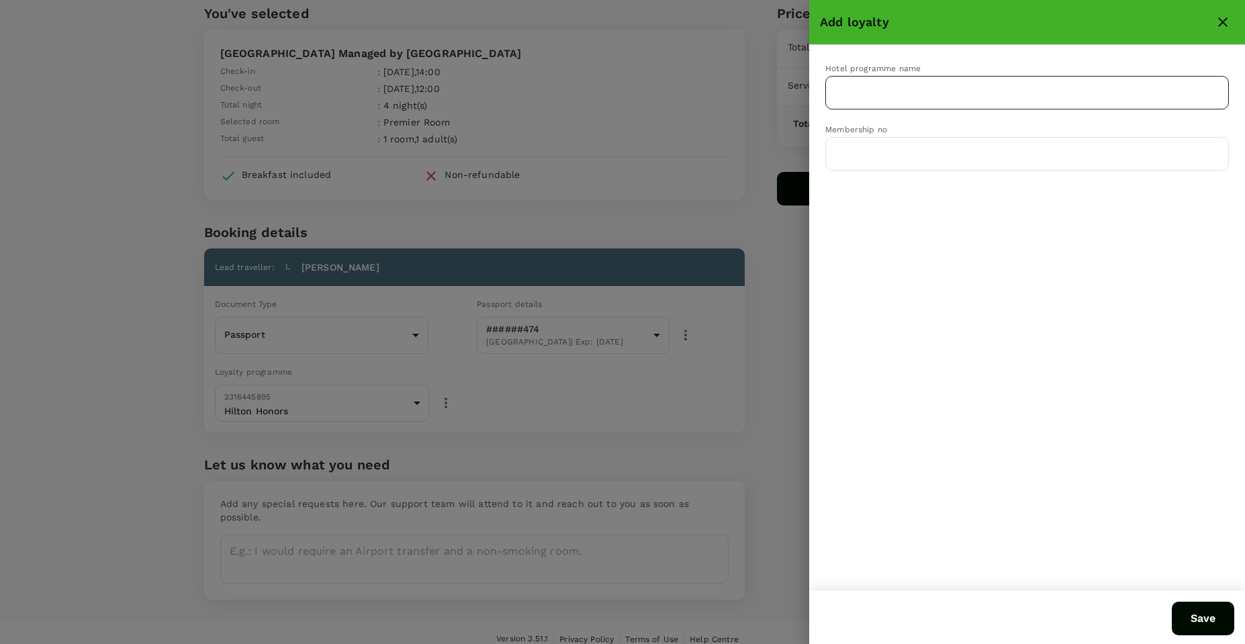
click at [908, 105] on input "text" at bounding box center [1017, 93] width 371 height 26
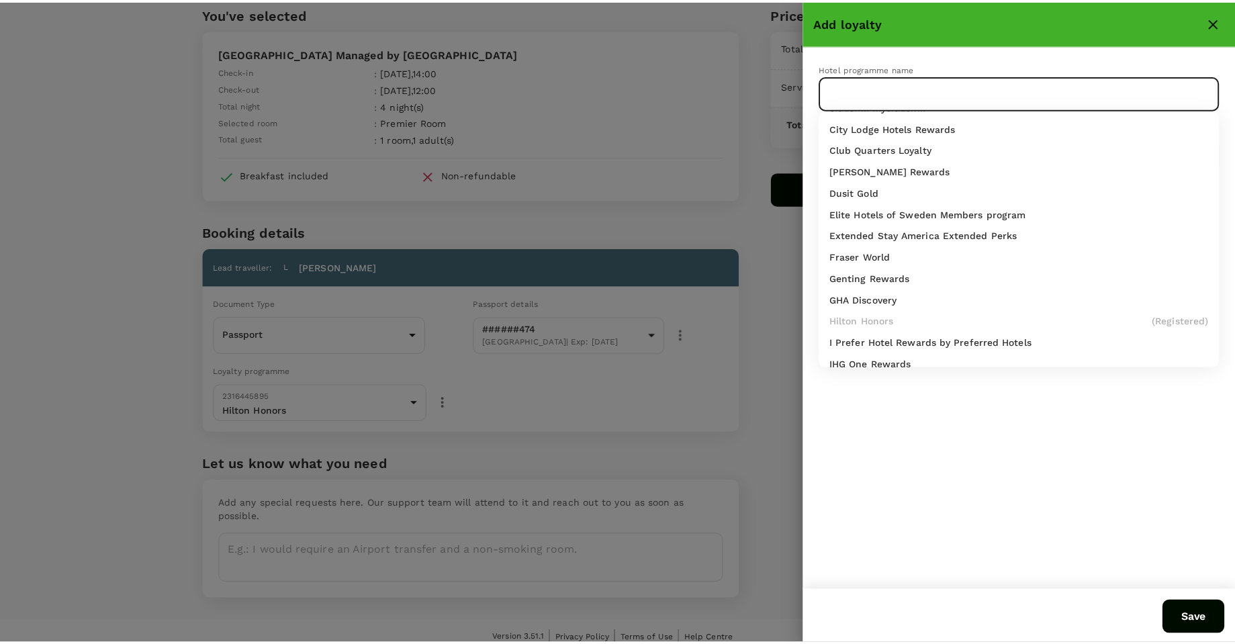
scroll to position [202, 0]
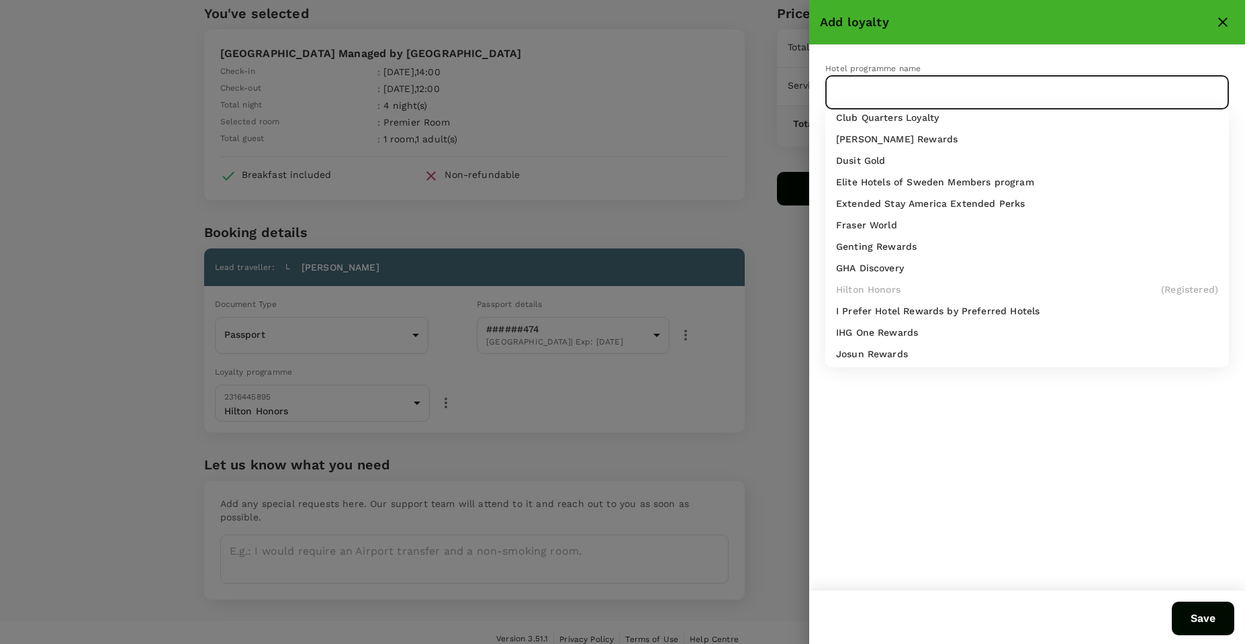
click at [881, 335] on p "IHG One Rewards" at bounding box center [877, 332] width 82 height 13
type input "IHG One Rewards"
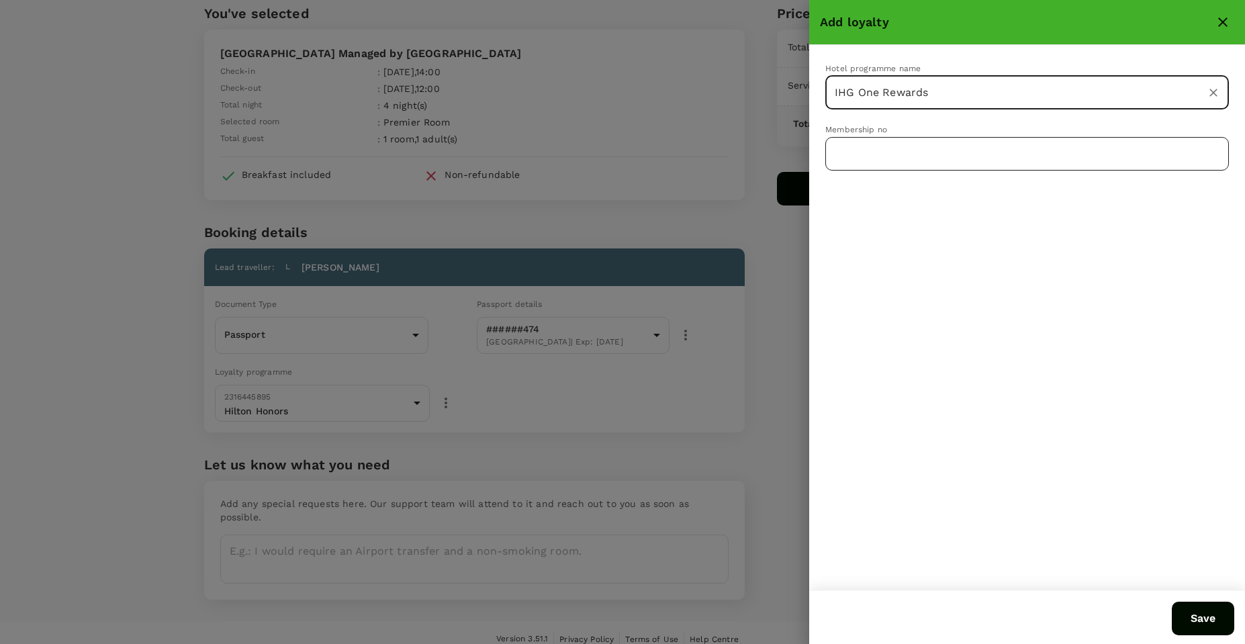
click at [921, 154] on input "text" at bounding box center [1028, 154] width 404 height 34
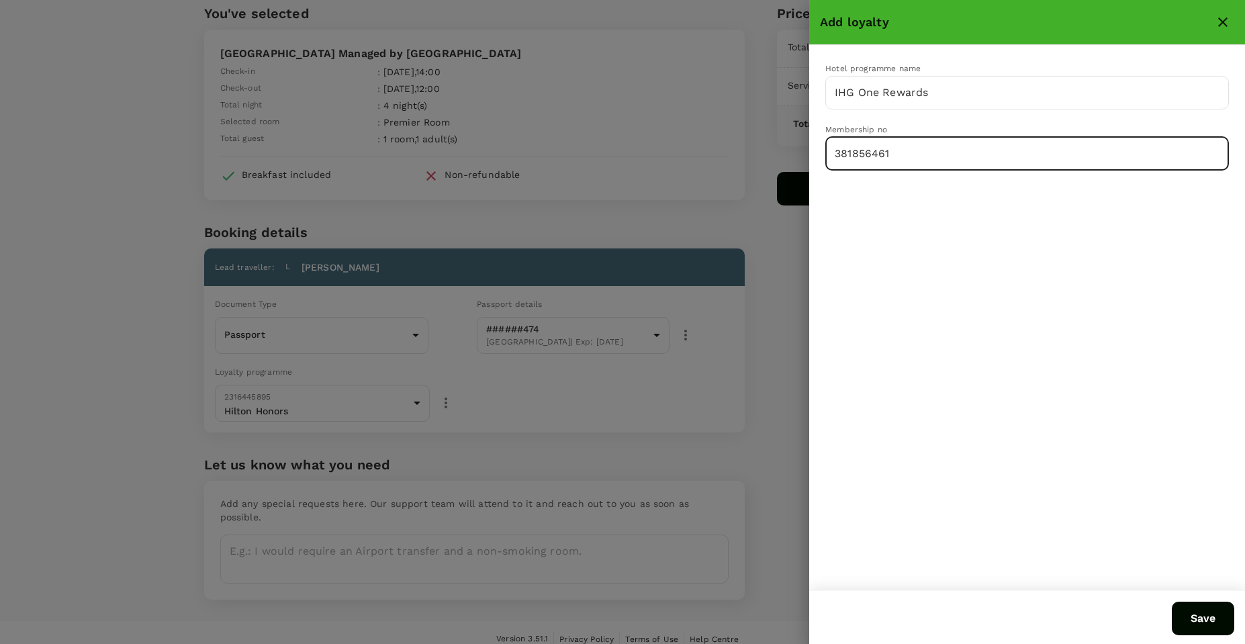
type input "381856461"
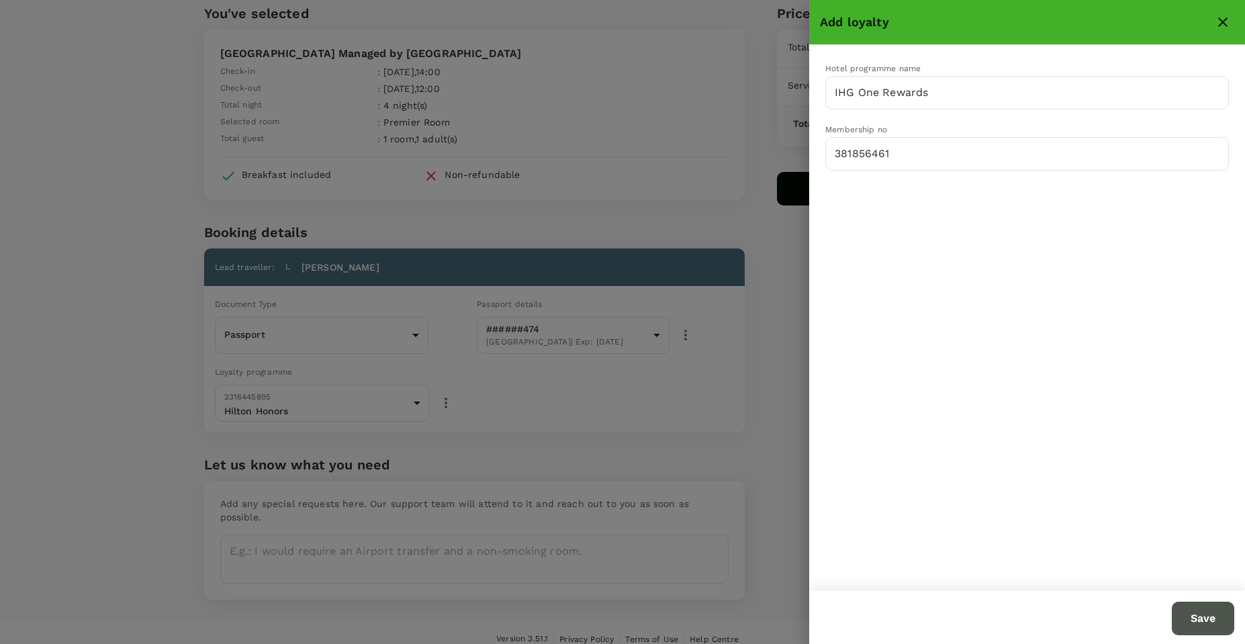
click at [1202, 616] on button "Save" at bounding box center [1203, 619] width 62 height 34
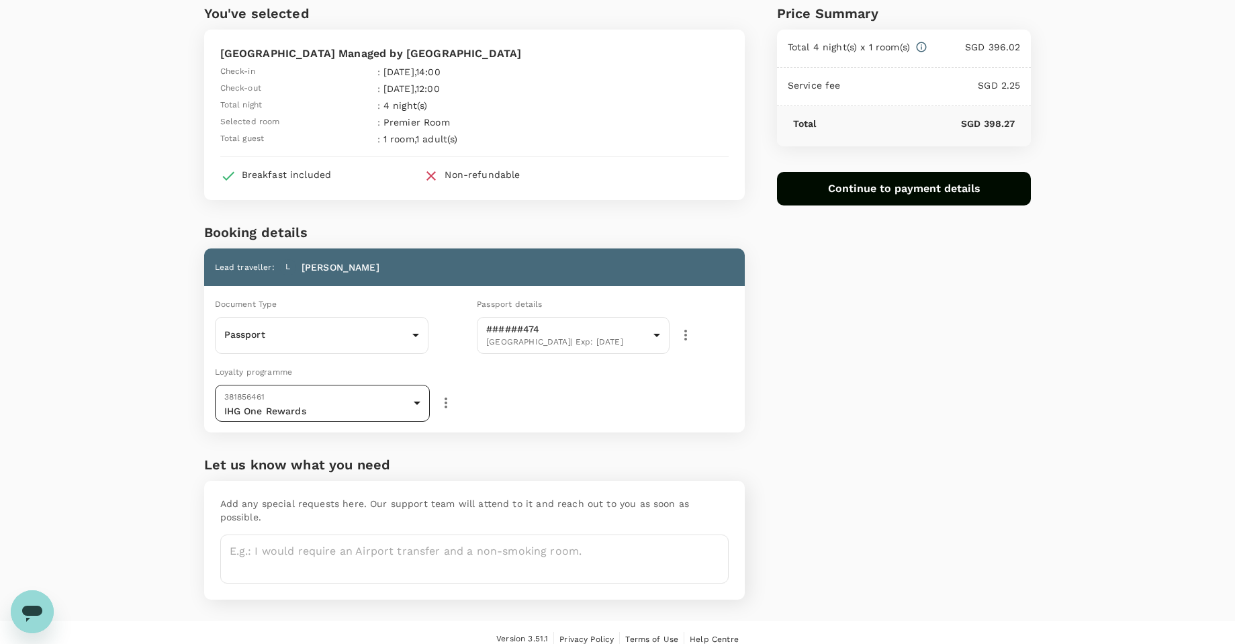
click at [343, 398] on body "Back to hotel details Review selection You've selected Mandarin Hotel Managed b…" at bounding box center [617, 300] width 1235 height 716
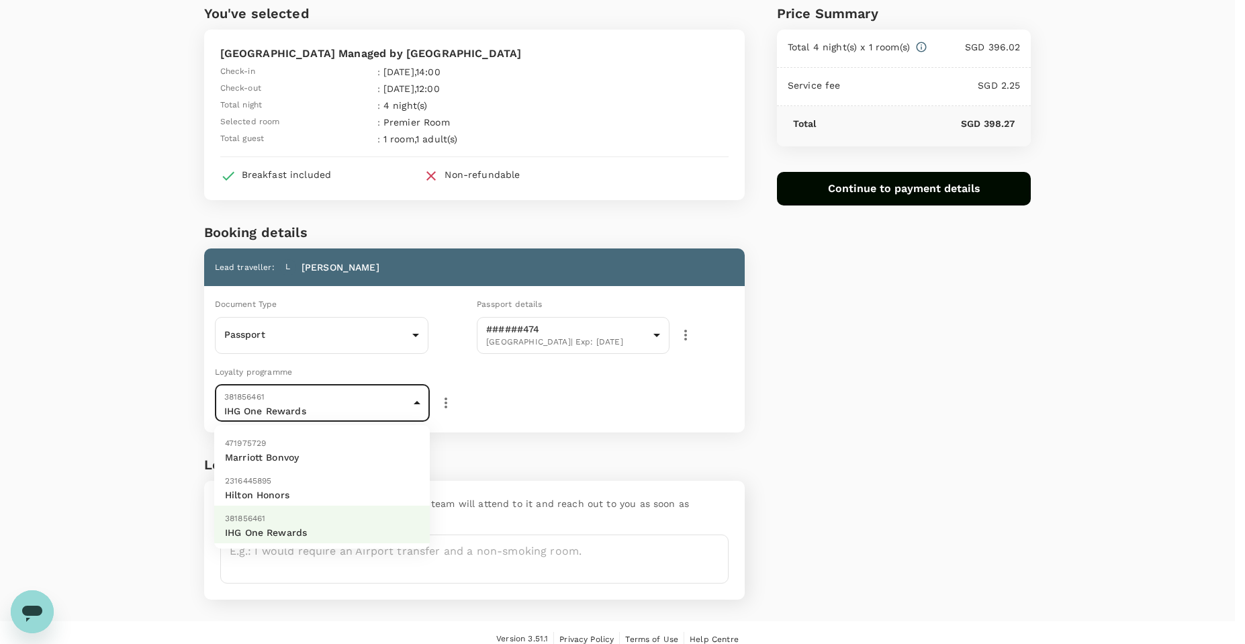
click at [287, 461] on p "Marriott Bonvoy" at bounding box center [322, 457] width 194 height 13
type input "9fc7aa32-0166-4436-9935-07d1389fa3d1"
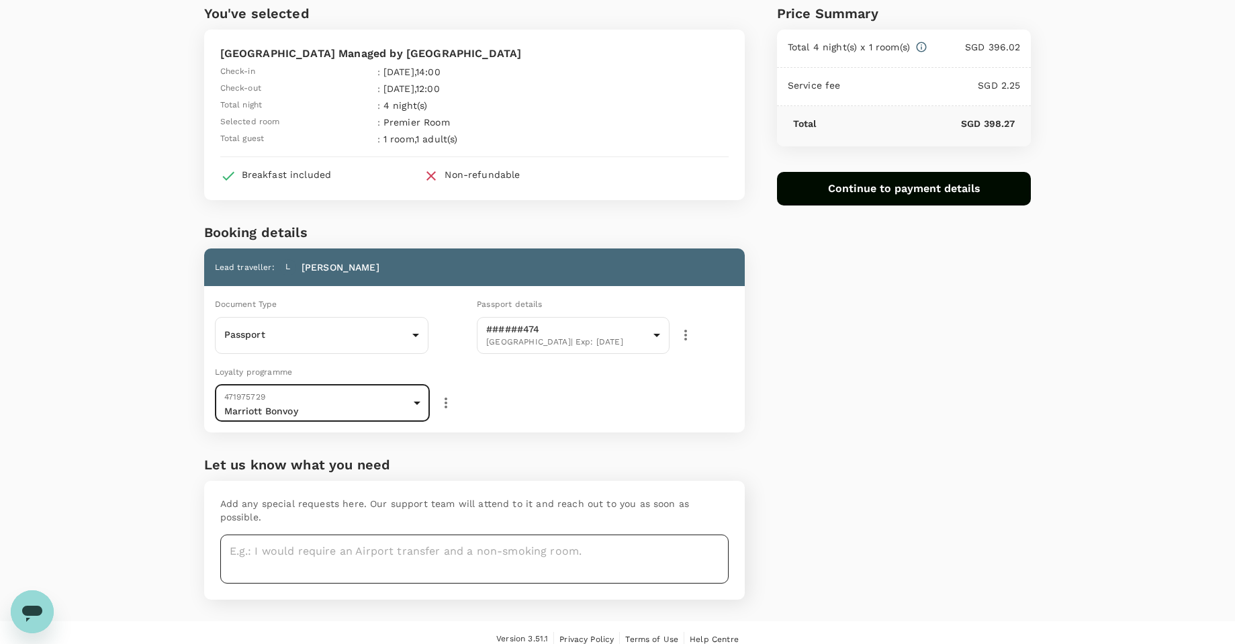
click at [367, 536] on textarea at bounding box center [474, 559] width 509 height 49
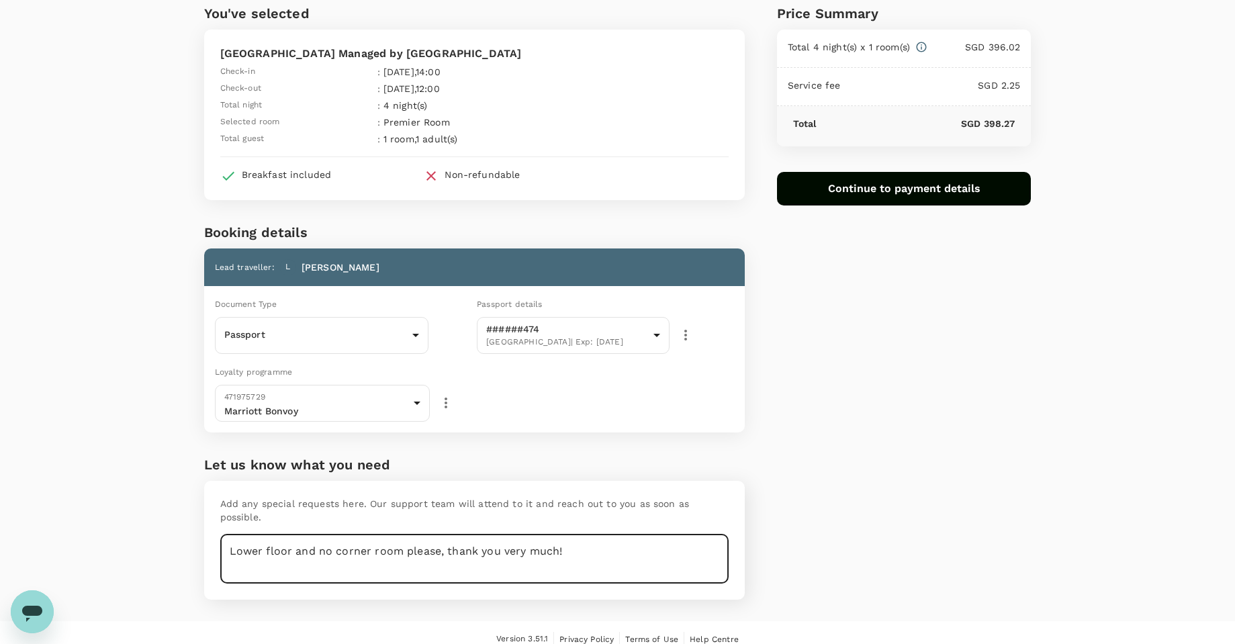
click at [439, 542] on textarea "Lower floor and no corner room please, thank you very much!" at bounding box center [474, 559] width 509 height 49
click at [444, 541] on textarea "Lower floor and no corner room please, thank you very much!" at bounding box center [474, 559] width 509 height 49
click at [333, 535] on textarea "Lower floor and no corner room please, non-smoking room, thank you very much!" at bounding box center [474, 559] width 509 height 49
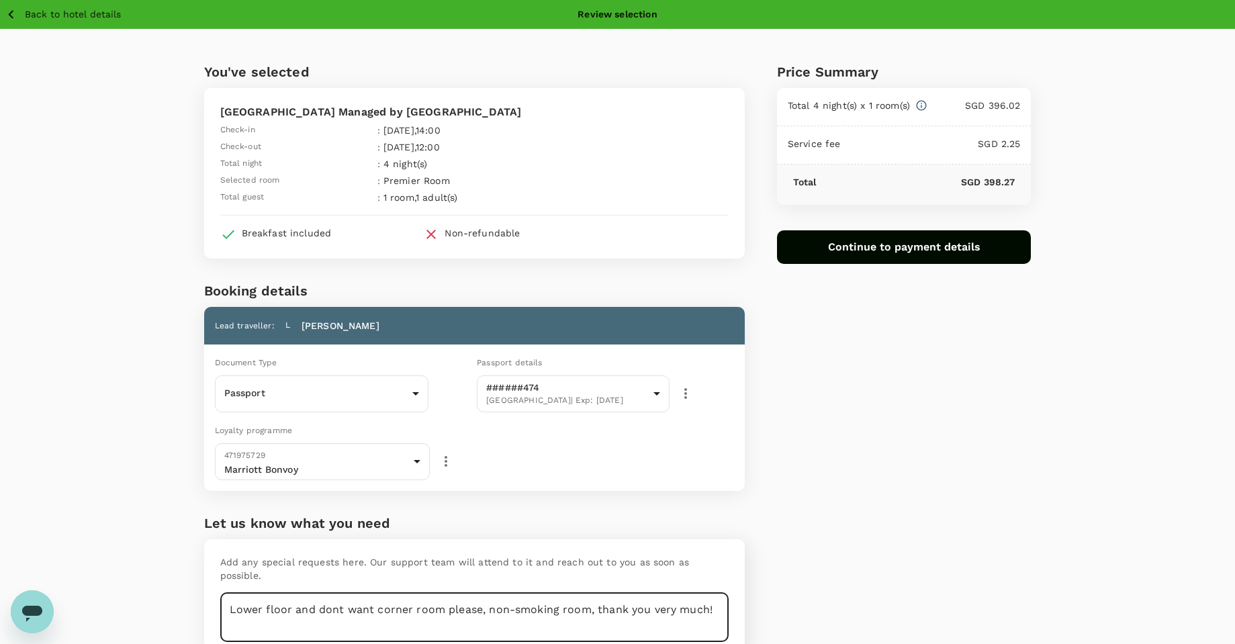
type textarea "Lower floor and dont want corner room please, non-smoking room, thank you very …"
click at [892, 263] on button "Continue to payment details" at bounding box center [904, 247] width 255 height 34
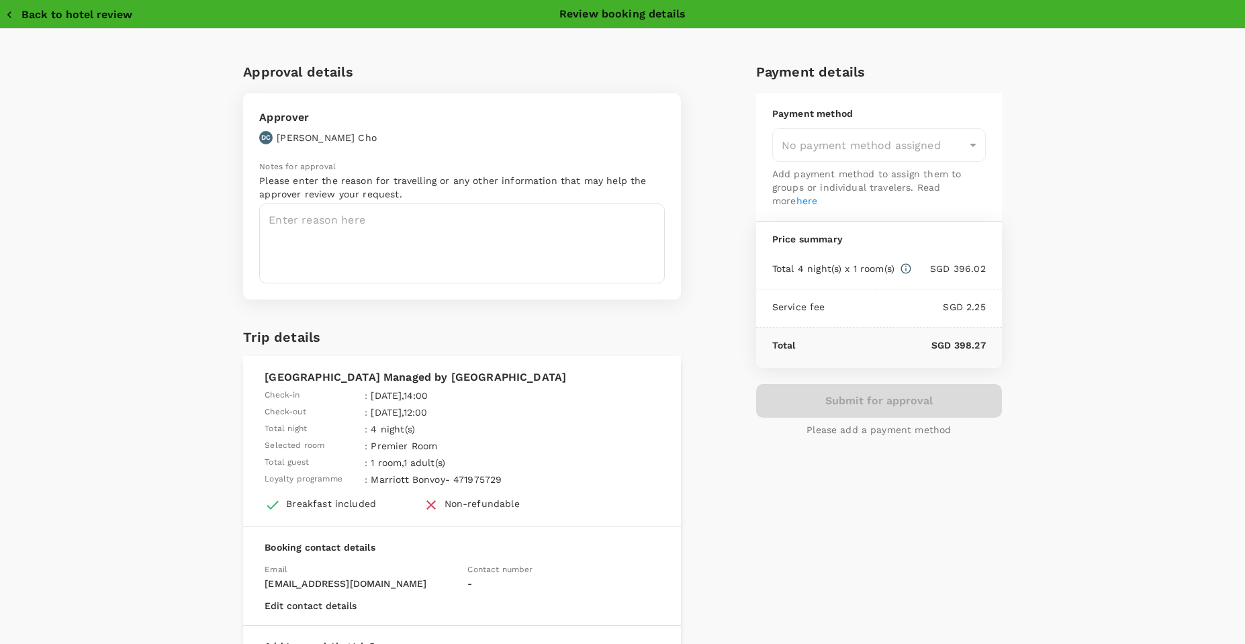
type input "9ae08bde-94be-4a60-86d8-4726f2345b2b"
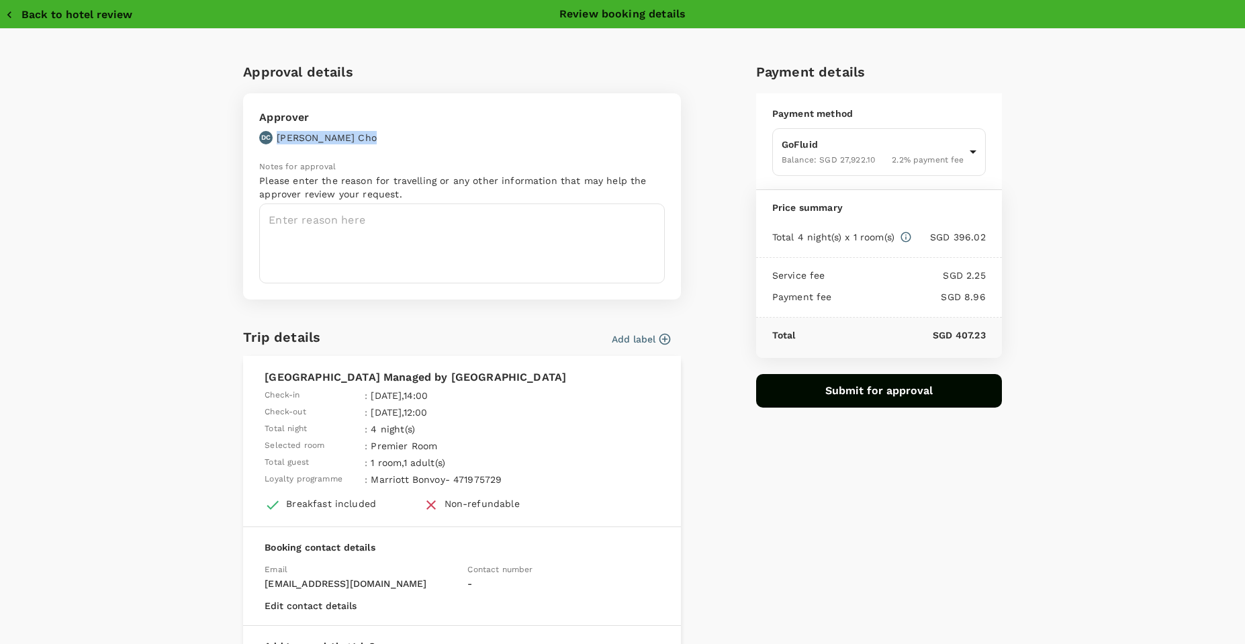
drag, startPoint x: 268, startPoint y: 138, endPoint x: 324, endPoint y: 138, distance: 55.8
click at [324, 138] on div "Approver DC Deon Cho" at bounding box center [458, 122] width 414 height 43
click at [317, 182] on p "Please enter the reason for travelling or any other information that may help t…" at bounding box center [462, 187] width 406 height 27
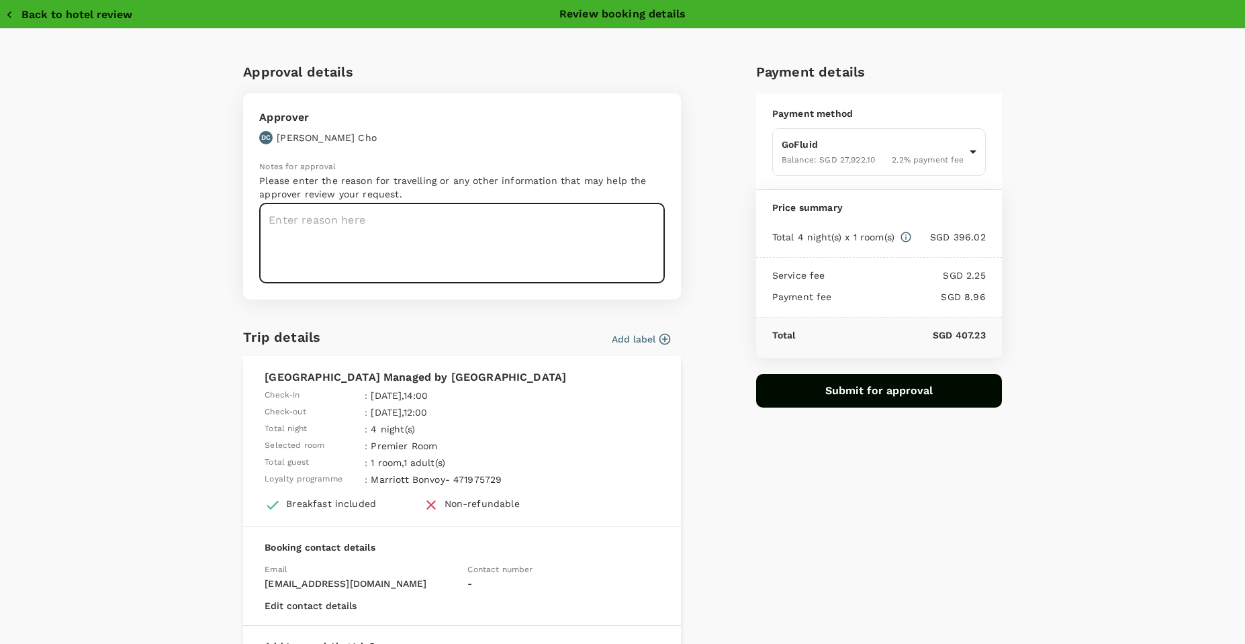
click at [373, 232] on textarea at bounding box center [462, 244] width 406 height 80
click at [490, 238] on textarea "Zeta application training," at bounding box center [462, 244] width 406 height 80
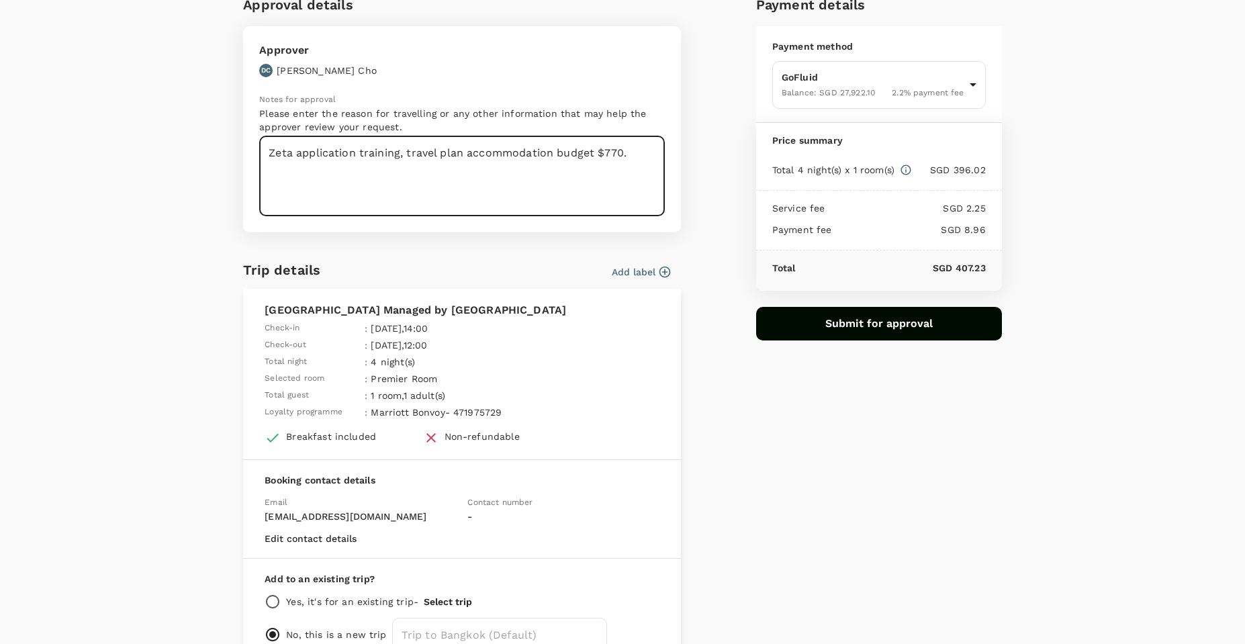
scroll to position [134, 0]
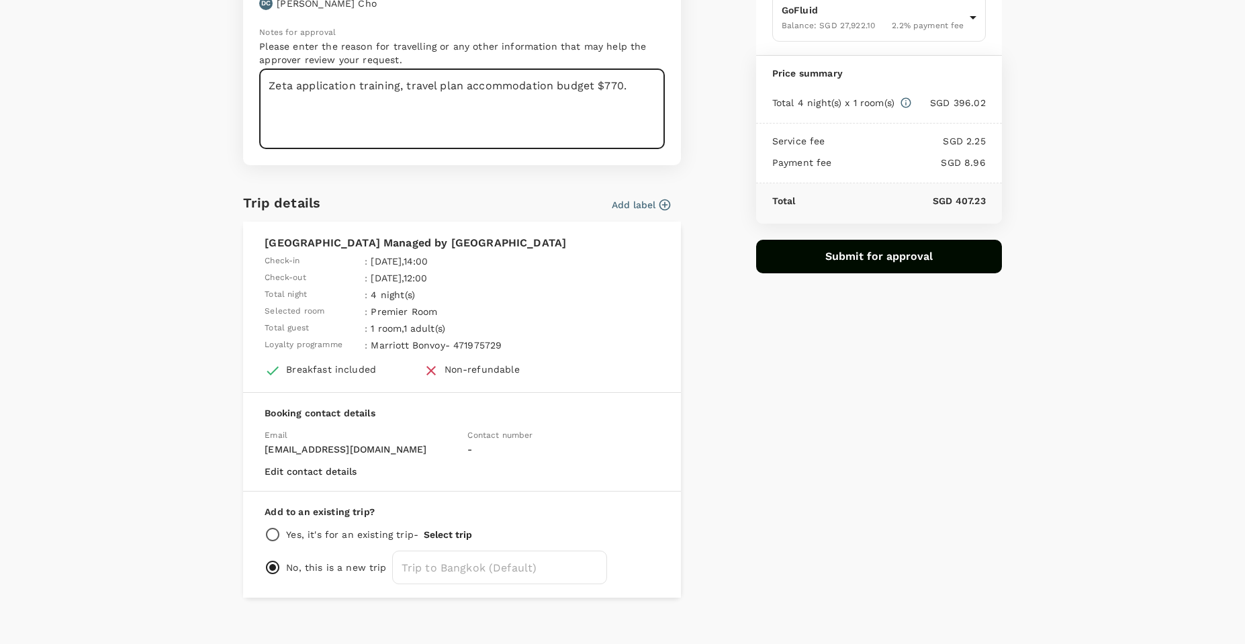
type textarea "Zeta application training, travel plan accommodation budget $770."
click at [638, 205] on button "Add label" at bounding box center [641, 204] width 58 height 13
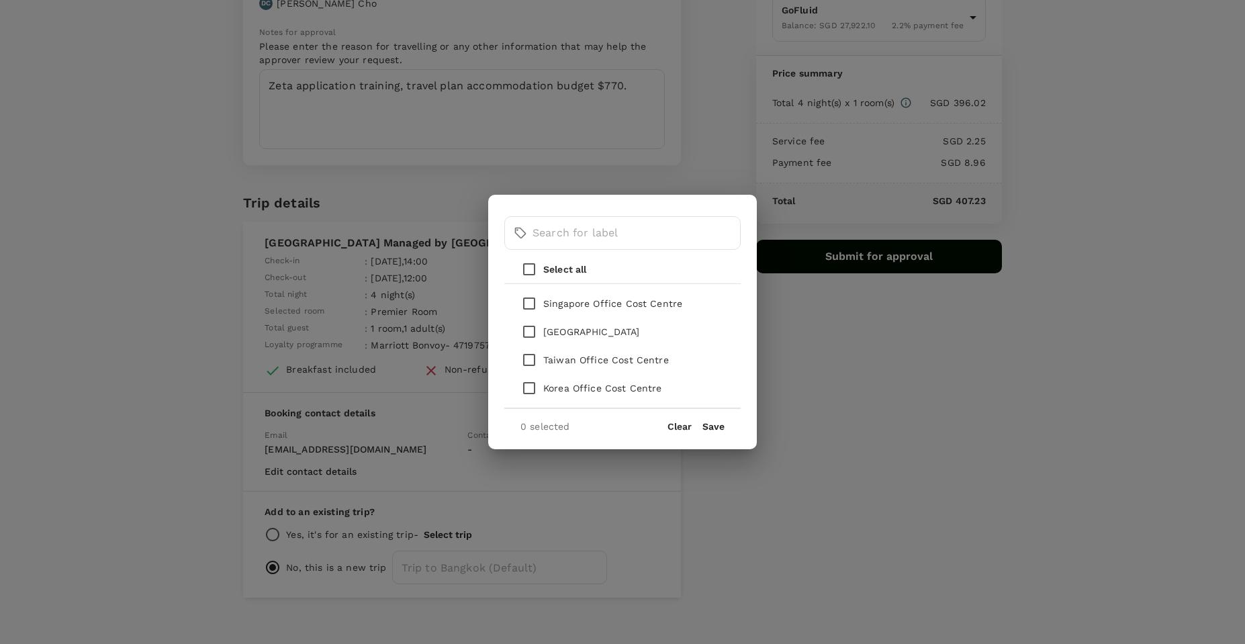
click at [620, 301] on p "Singapore Office Cost Centre" at bounding box center [612, 303] width 139 height 13
click at [534, 301] on input "checkbox" at bounding box center [529, 304] width 28 height 28
checkbox input "true"
click at [713, 424] on button "Save" at bounding box center [714, 426] width 22 height 11
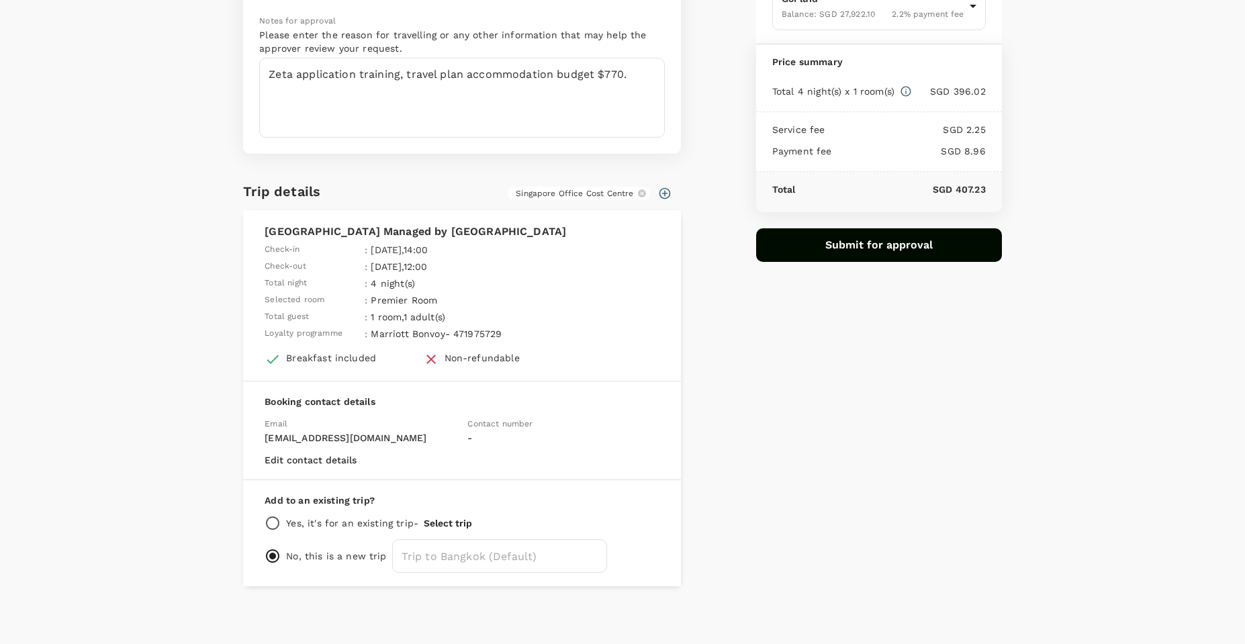
scroll to position [149, 0]
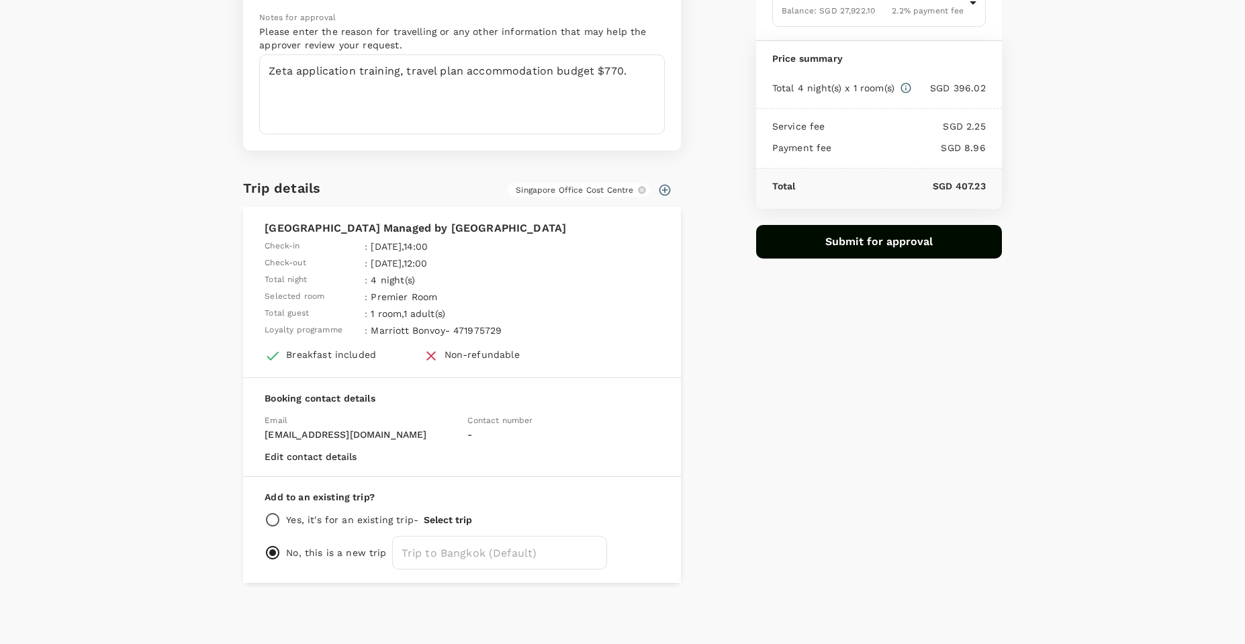
click at [273, 521] on input "radio" at bounding box center [273, 520] width 16 height 16
radio input "true"
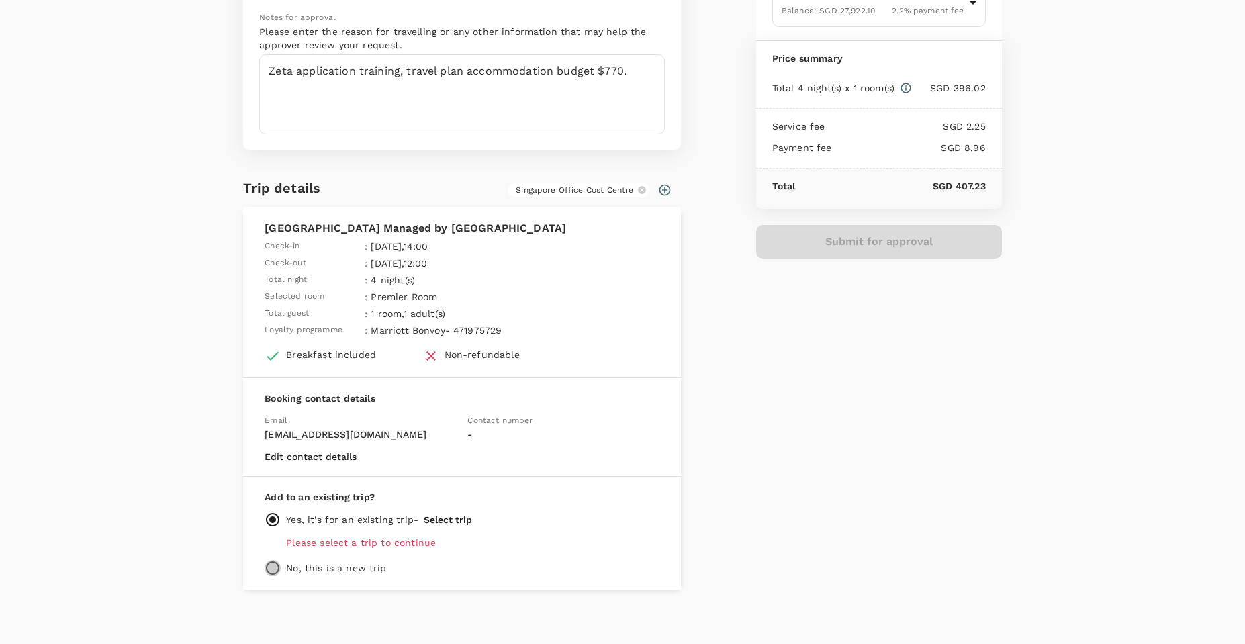
click at [270, 562] on input "radio" at bounding box center [273, 568] width 16 height 16
radio input "true"
radio input "false"
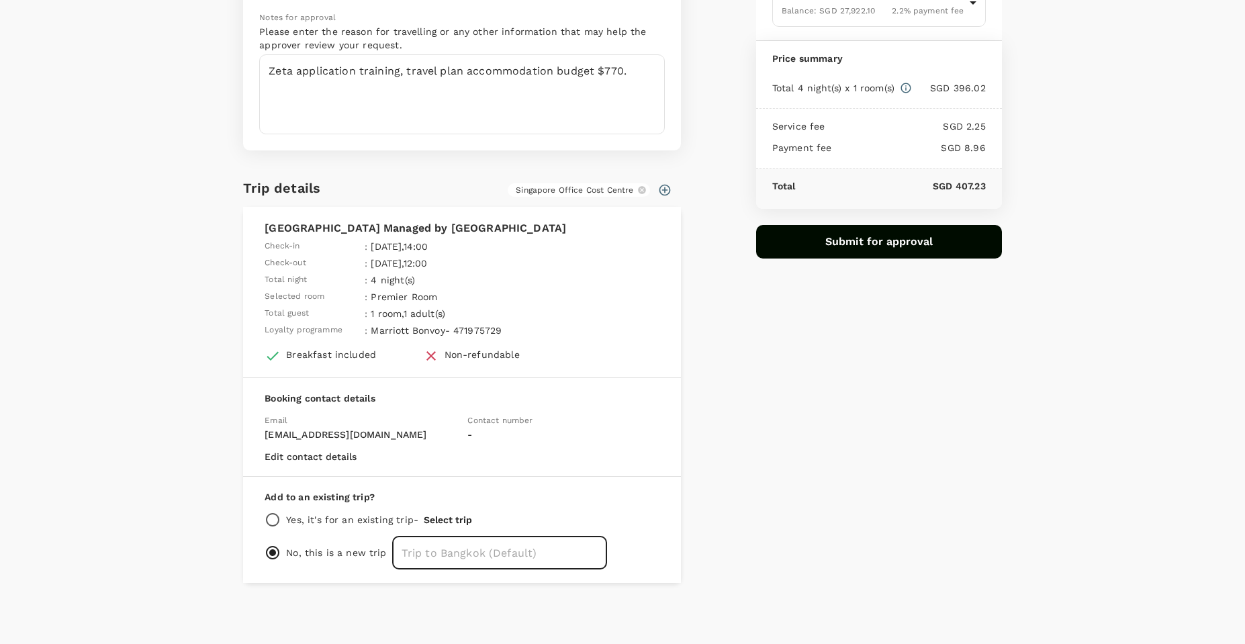
click at [438, 561] on input "text" at bounding box center [499, 553] width 215 height 34
type input "Bangkok Zeta App Training"
click at [762, 475] on div "Payment details Payment method GoFluid Balance : SGD 27,922.10 2.2 % payment fe…" at bounding box center [874, 242] width 257 height 682
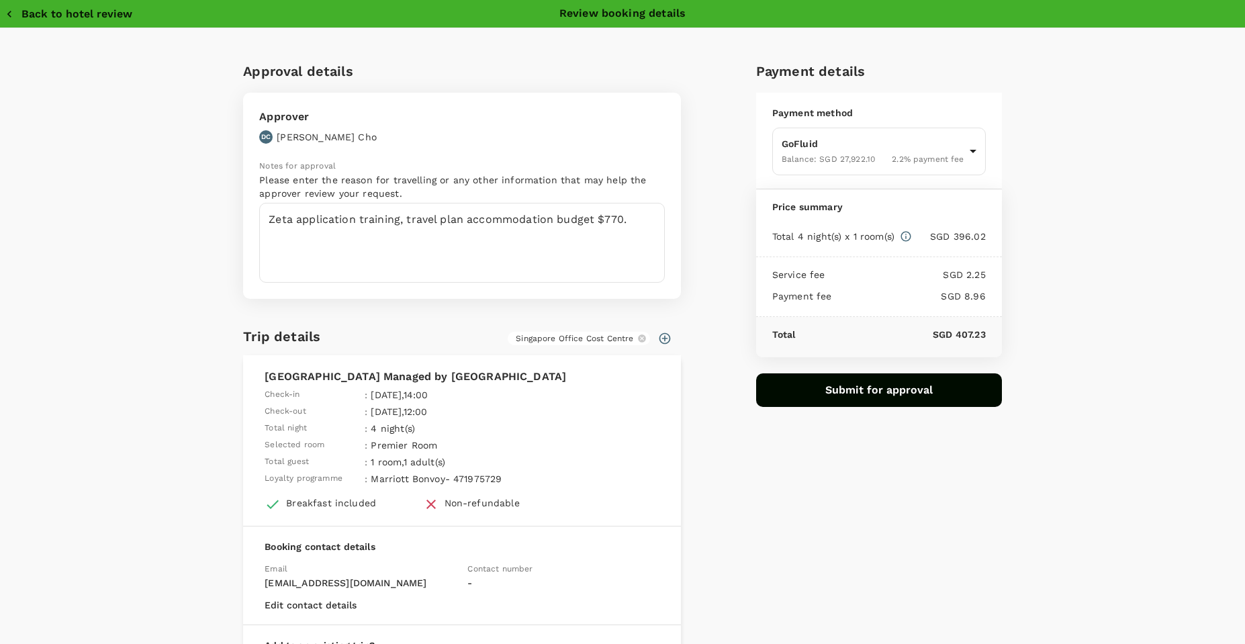
scroll to position [0, 0]
click at [798, 406] on button "Submit for approval" at bounding box center [879, 391] width 246 height 34
click at [254, 552] on button "Close" at bounding box center [261, 547] width 20 height 20
click at [877, 148] on body "Back to hotel details Review selection You've selected Mandarin Hotel Managed b…" at bounding box center [622, 358] width 1245 height 716
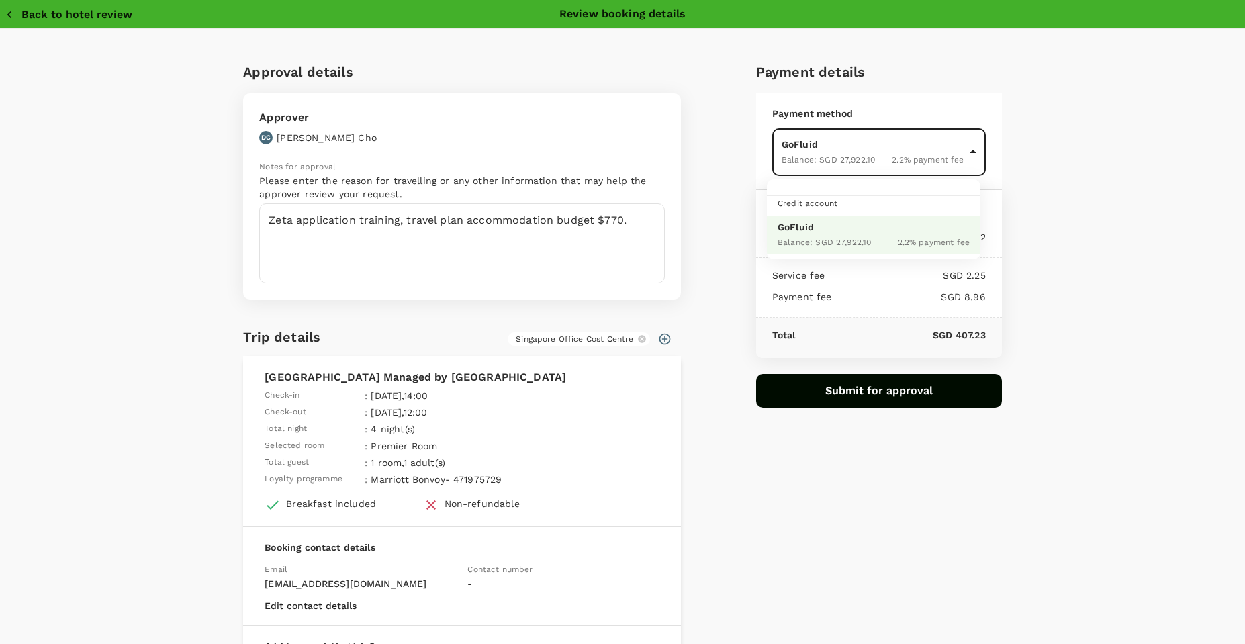
click at [877, 148] on div at bounding box center [622, 322] width 1245 height 644
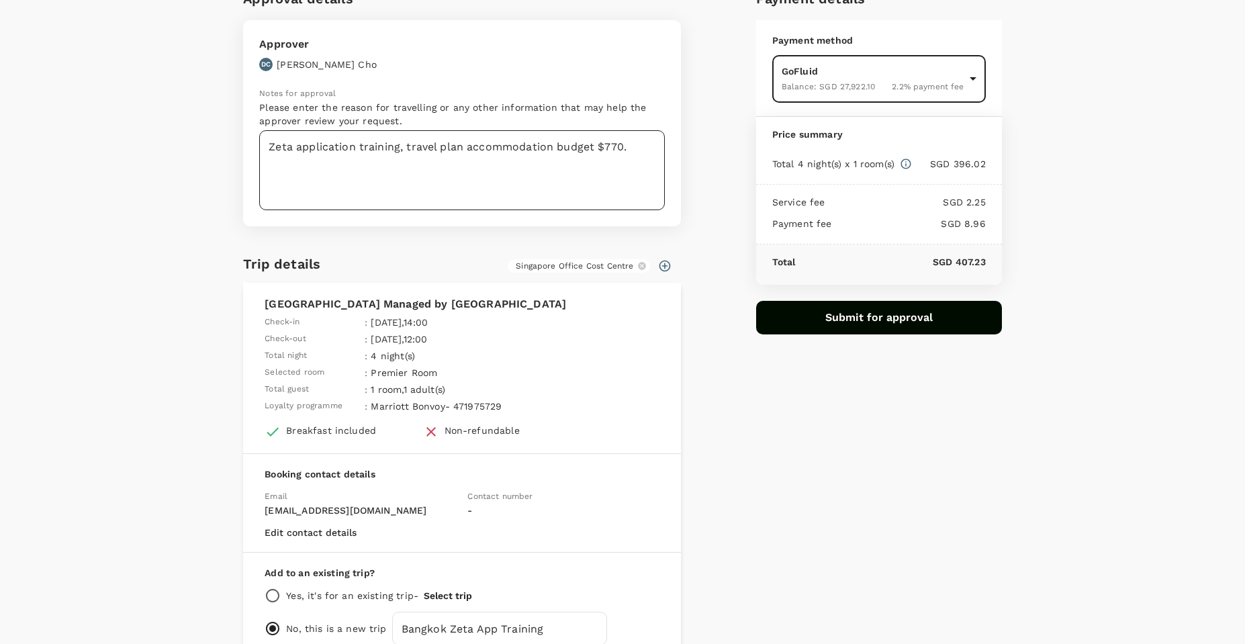
scroll to position [149, 0]
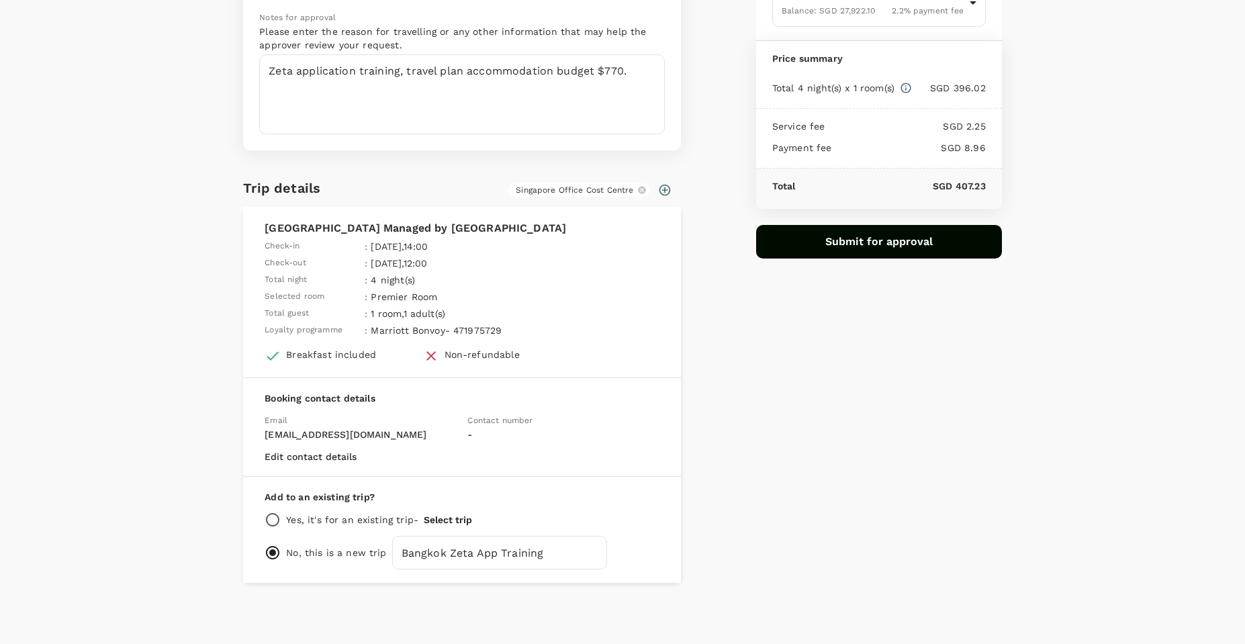
click at [458, 438] on div "Contact number -" at bounding box center [558, 421] width 203 height 39
click at [479, 437] on p "-" at bounding box center [564, 434] width 192 height 13
click at [470, 432] on p "-" at bounding box center [564, 434] width 192 height 13
click at [477, 421] on span "Contact number" at bounding box center [500, 420] width 65 height 9
click at [342, 455] on button "Edit contact details" at bounding box center [311, 456] width 92 height 11
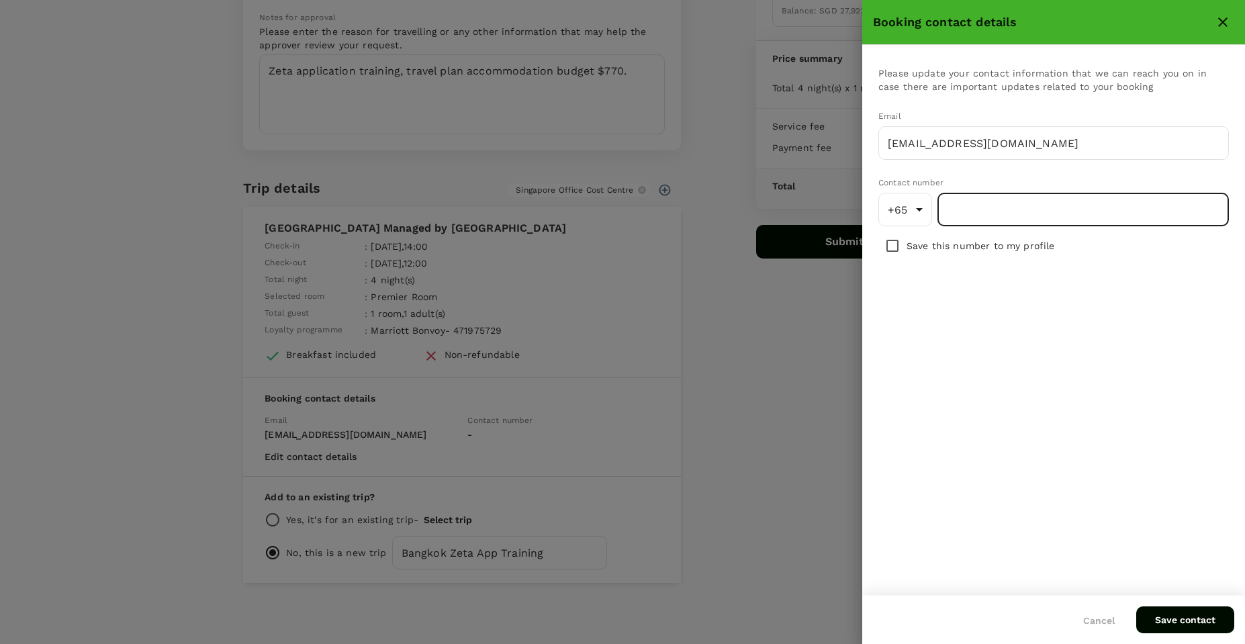
click at [997, 215] on input "number" at bounding box center [1084, 210] width 292 height 34
type input "86849323"
click at [1006, 247] on p "Save this number to my profile" at bounding box center [981, 245] width 148 height 13
click at [905, 242] on input "checkbox" at bounding box center [893, 246] width 28 height 28
checkbox input "true"
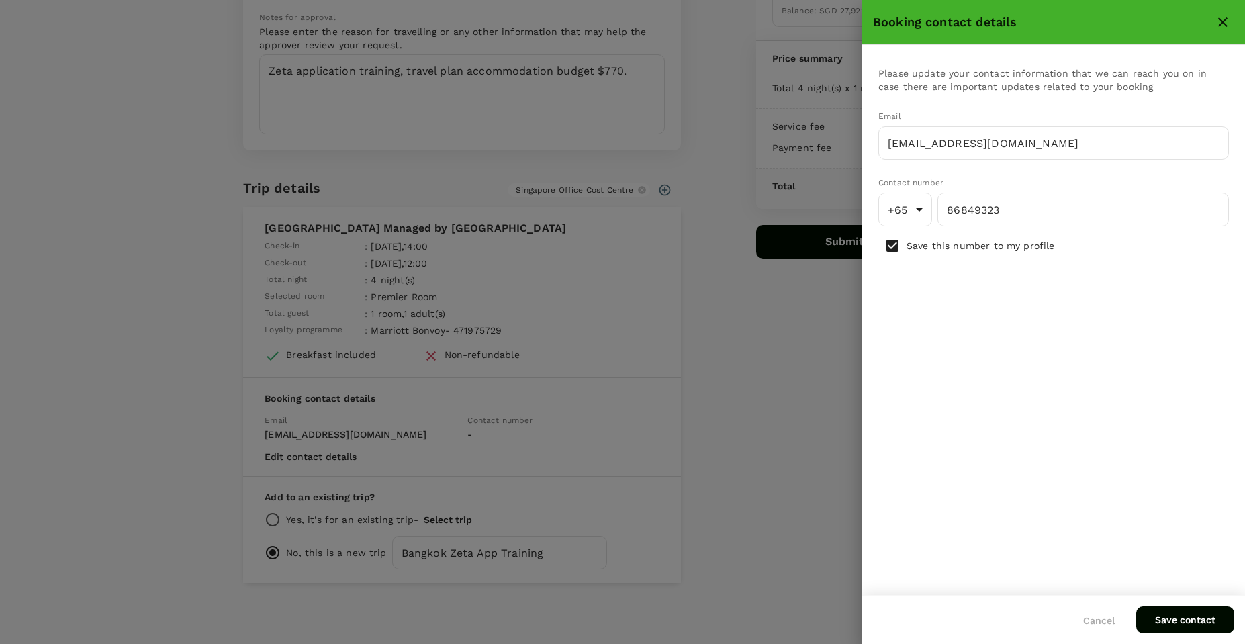
click at [1185, 605] on div "Save contact" at bounding box center [1175, 609] width 120 height 48
click at [1186, 617] on button "Save contact" at bounding box center [1186, 620] width 98 height 27
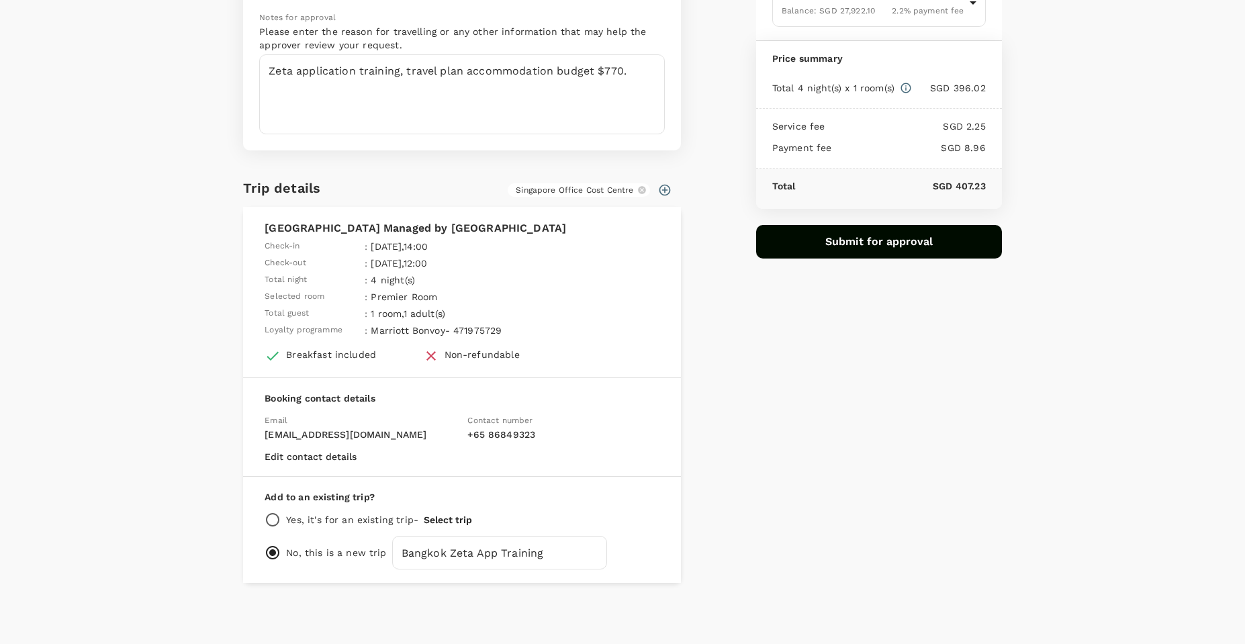
click at [443, 520] on button "Select trip" at bounding box center [448, 520] width 48 height 11
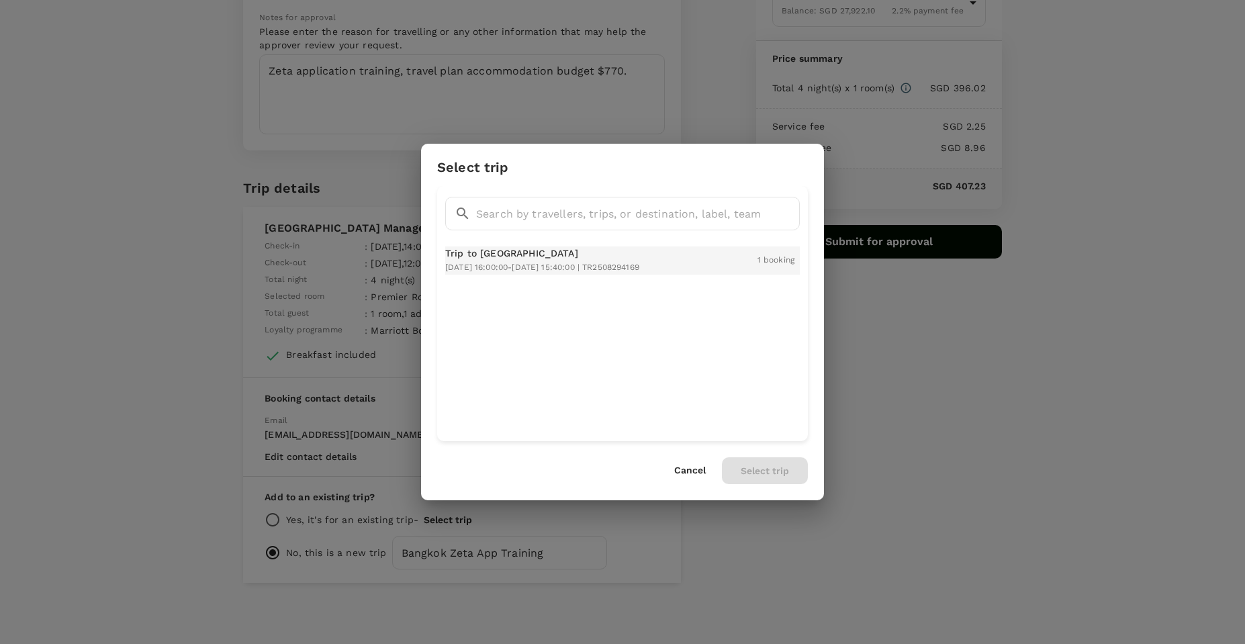
click at [626, 263] on span "2025-09-04 16:00:00 - 2025-09-08 15:40:00 | TR2508294169" at bounding box center [542, 267] width 194 height 9
click at [752, 472] on button "Select trip" at bounding box center [765, 470] width 86 height 27
radio input "true"
radio input "false"
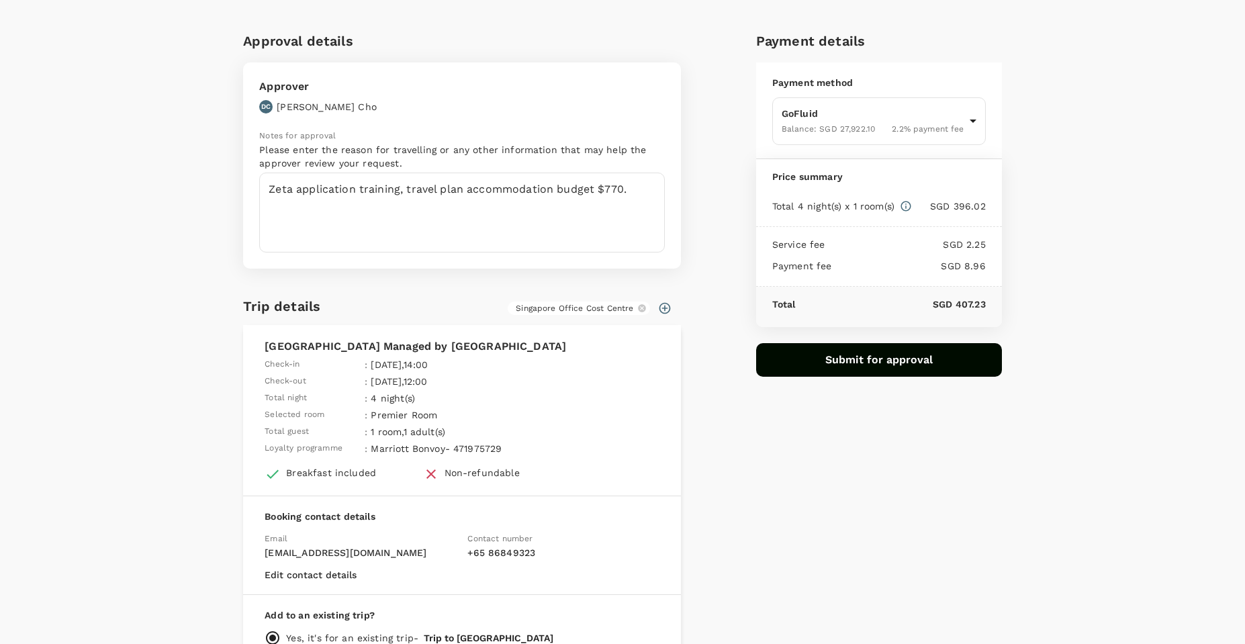
scroll to position [0, 0]
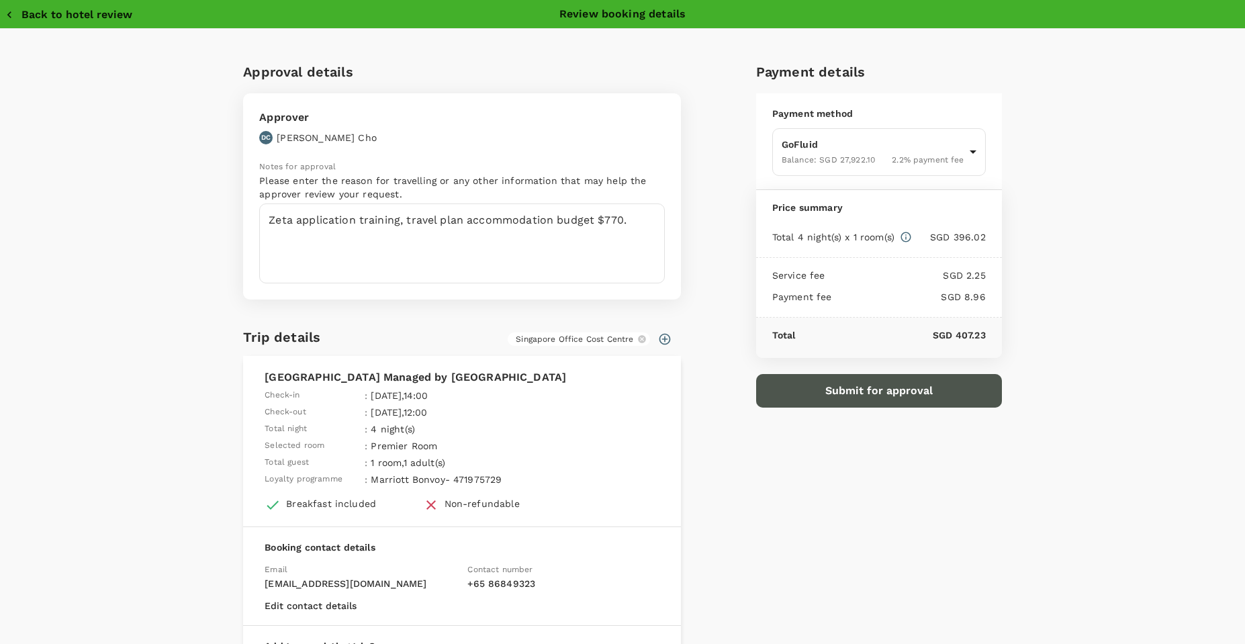
click at [876, 401] on button "Submit for approval" at bounding box center [879, 391] width 246 height 34
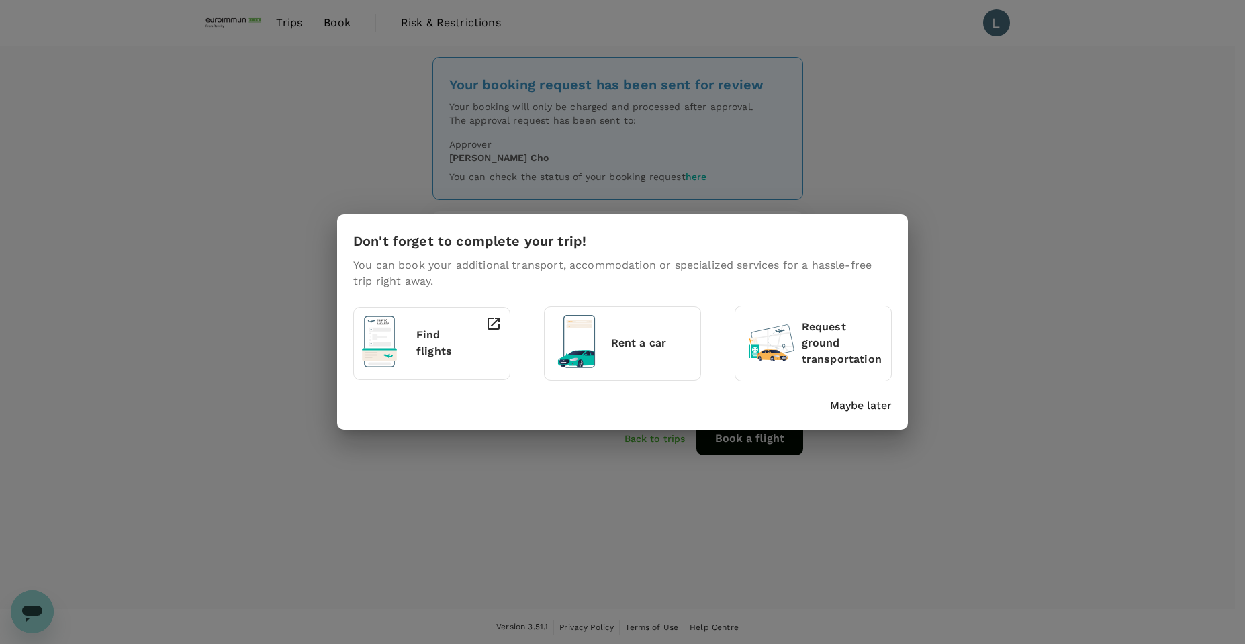
click at [874, 407] on p "Maybe later" at bounding box center [861, 406] width 62 height 16
